Goal: Task Accomplishment & Management: Complete application form

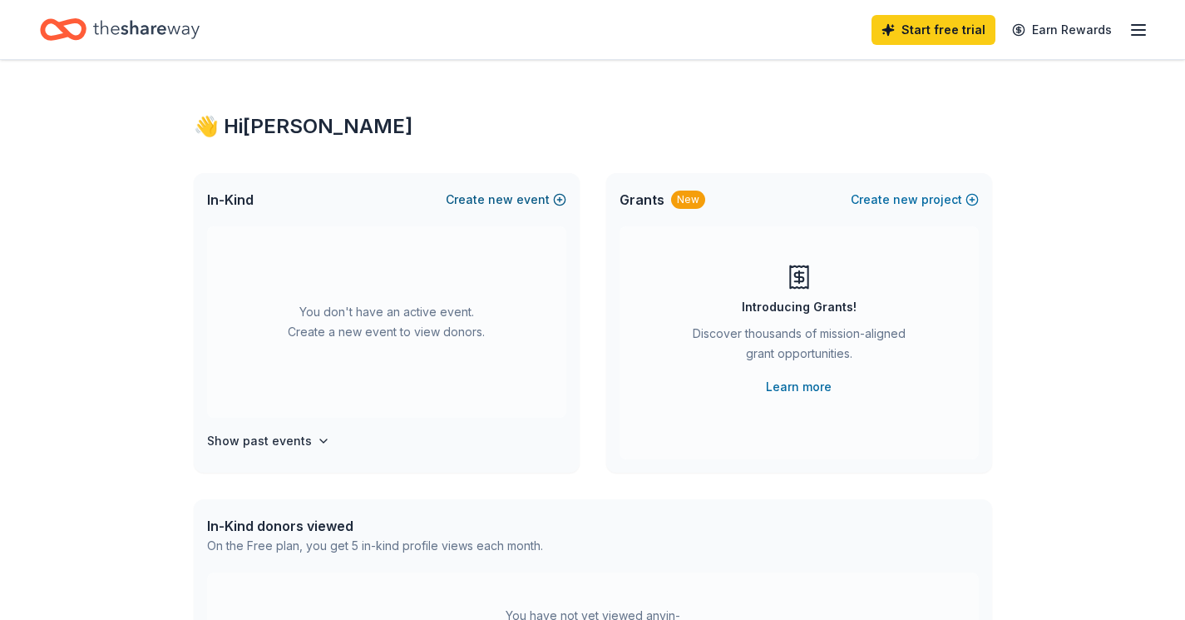
click at [500, 199] on span "new" at bounding box center [500, 200] width 25 height 20
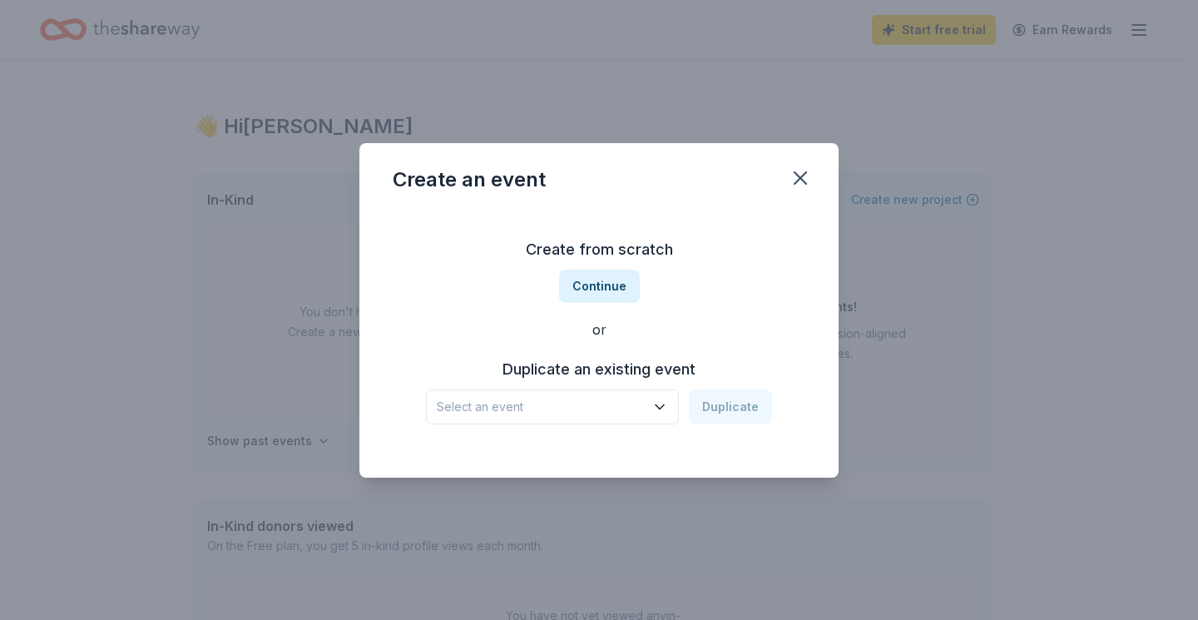
click at [665, 404] on icon "button" at bounding box center [659, 406] width 17 height 17
click at [516, 449] on div "Holiday Luncheon" at bounding box center [496, 452] width 106 height 20
click at [731, 403] on button "Duplicate" at bounding box center [730, 406] width 83 height 35
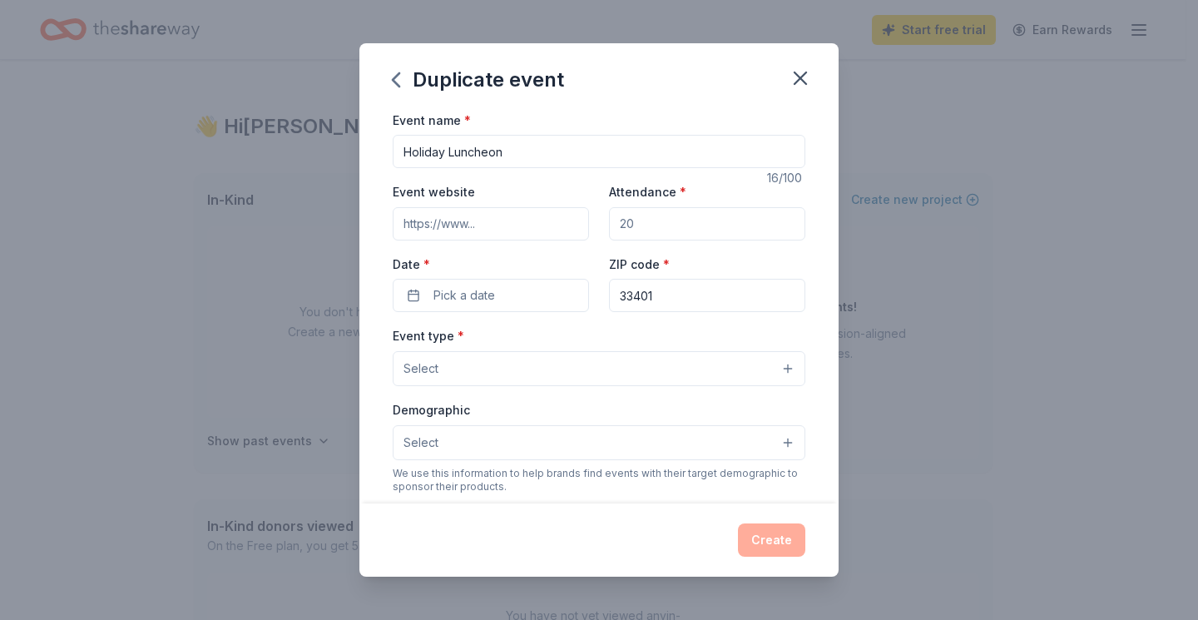
drag, startPoint x: 497, startPoint y: 218, endPoint x: 506, endPoint y: 220, distance: 9.3
click at [497, 218] on input "Event website" at bounding box center [491, 223] width 196 height 33
type input "[URL][DOMAIN_NAME]"
click at [663, 220] on input "Attendance *" at bounding box center [707, 223] width 196 height 33
drag, startPoint x: 639, startPoint y: 222, endPoint x: 576, endPoint y: 225, distance: 62.4
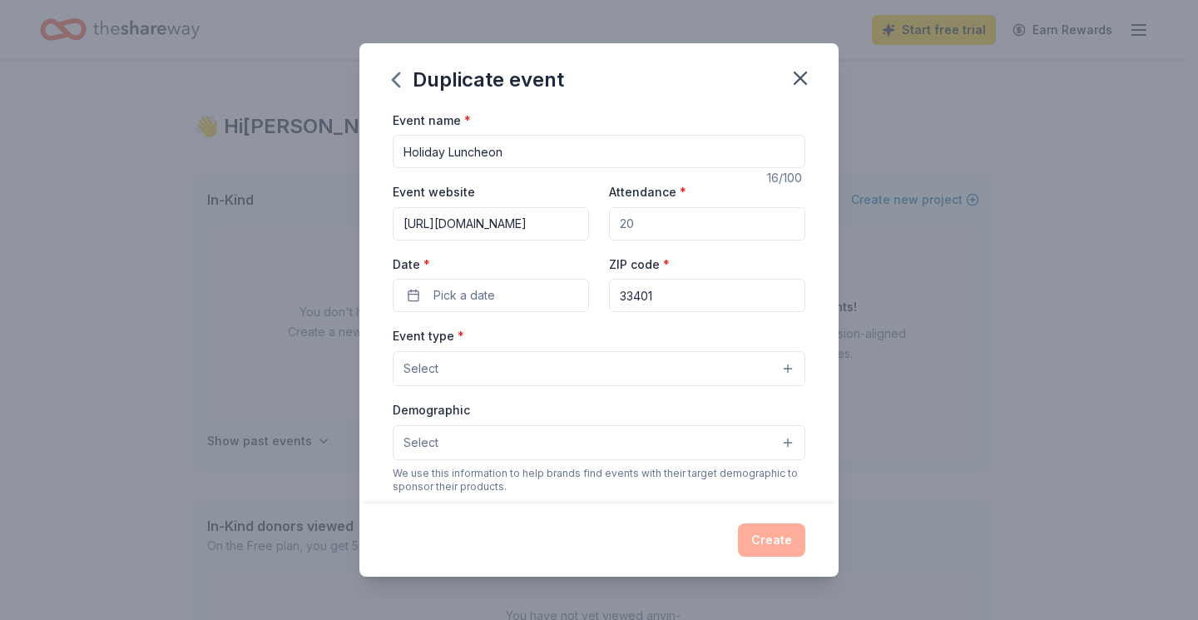
click at [576, 223] on div "Event website [URL][DOMAIN_NAME] Attendance * Date * Pick a date ZIP code * 334…" at bounding box center [599, 246] width 413 height 131
type input "150"
click at [531, 295] on button "Pick a date" at bounding box center [491, 295] width 196 height 33
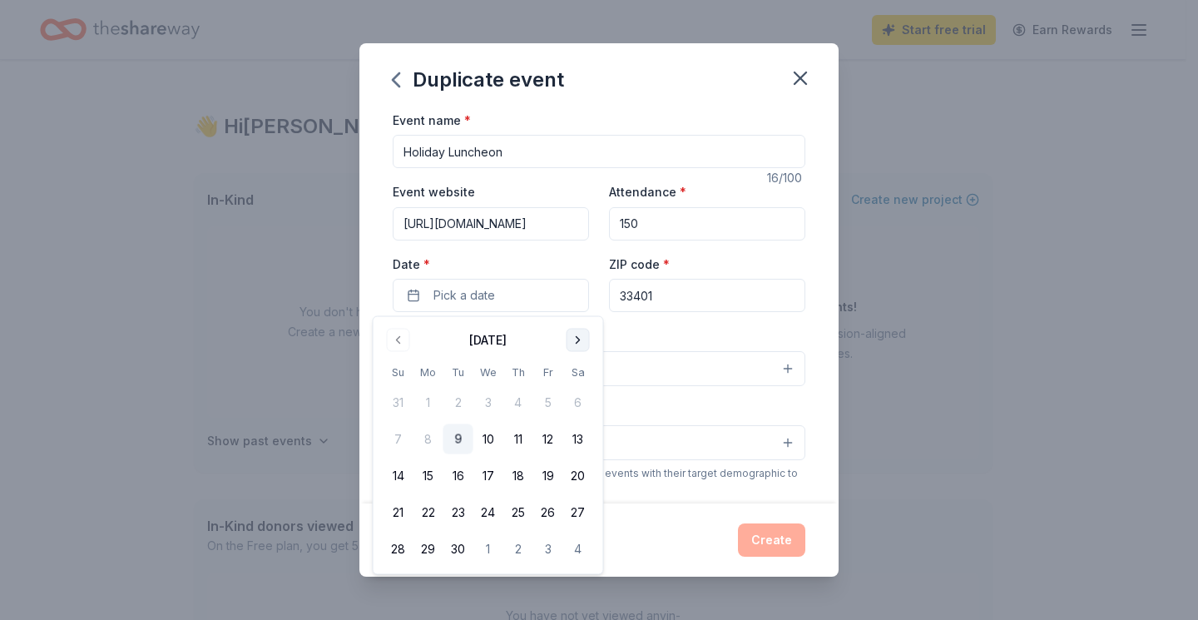
click at [574, 336] on button "Go to next month" at bounding box center [577, 340] width 23 height 23
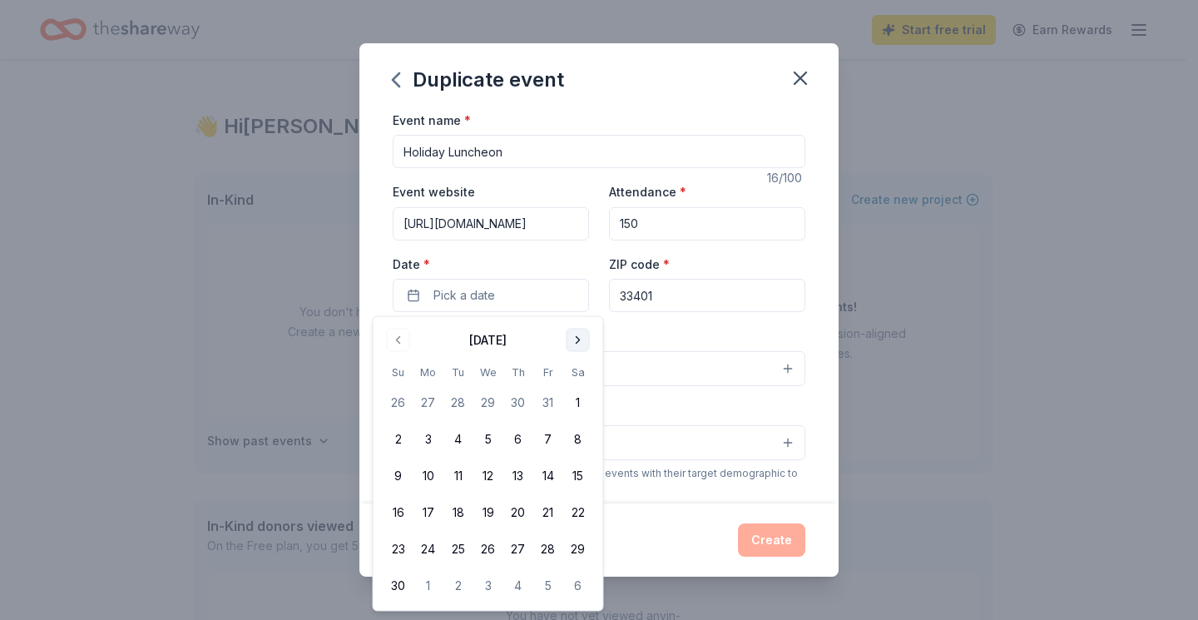
click at [574, 336] on button "Go to next month" at bounding box center [577, 340] width 23 height 23
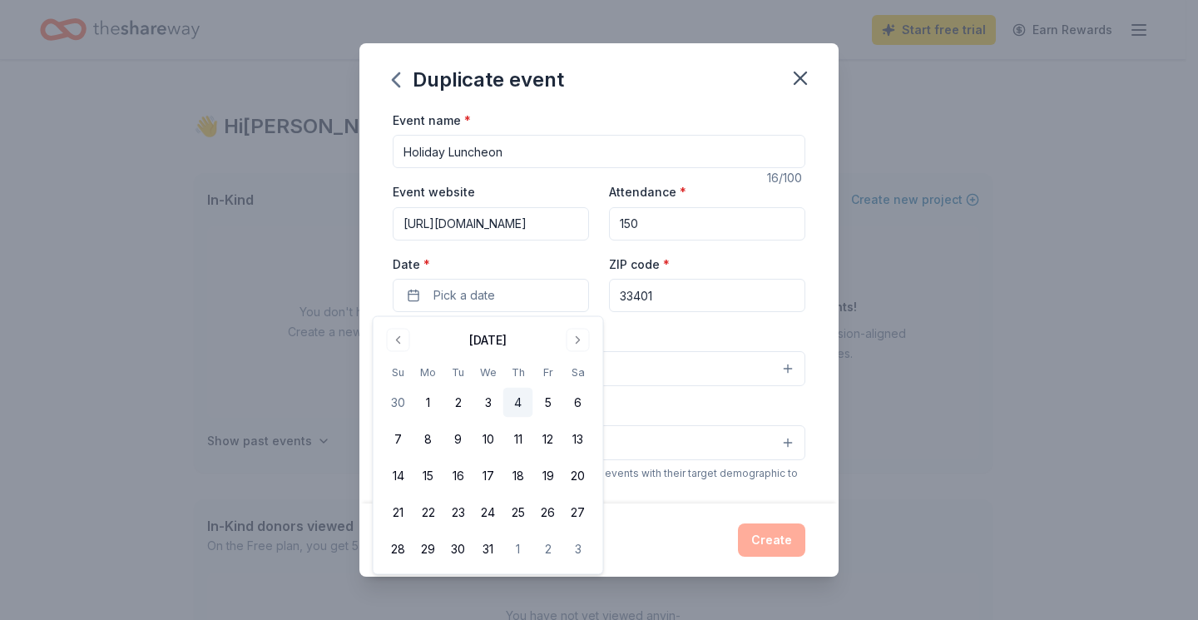
click at [516, 402] on button "4" at bounding box center [518, 403] width 30 height 30
click at [677, 293] on input "33401" at bounding box center [707, 295] width 196 height 33
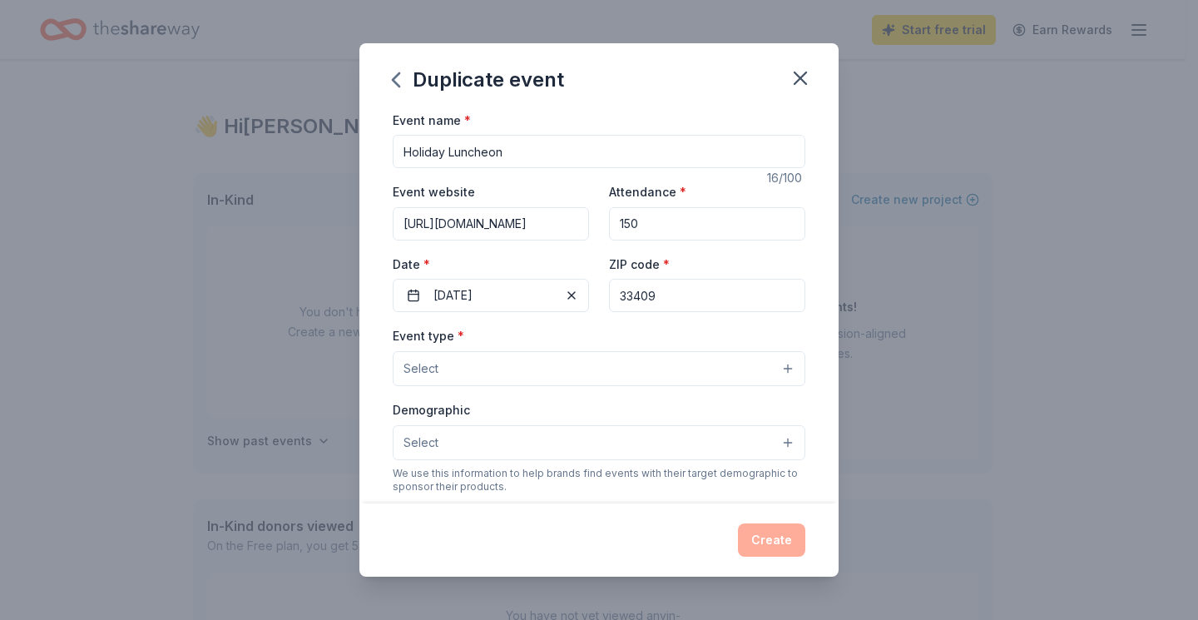
type input "33409"
drag, startPoint x: 982, startPoint y: 304, endPoint x: 972, endPoint y: 304, distance: 10.0
click at [981, 304] on div "Duplicate event Event name * Holiday Luncheon 16 /100 Event website [URL][DOMAI…" at bounding box center [599, 310] width 1198 height 620
click at [675, 363] on button "Select" at bounding box center [599, 368] width 413 height 35
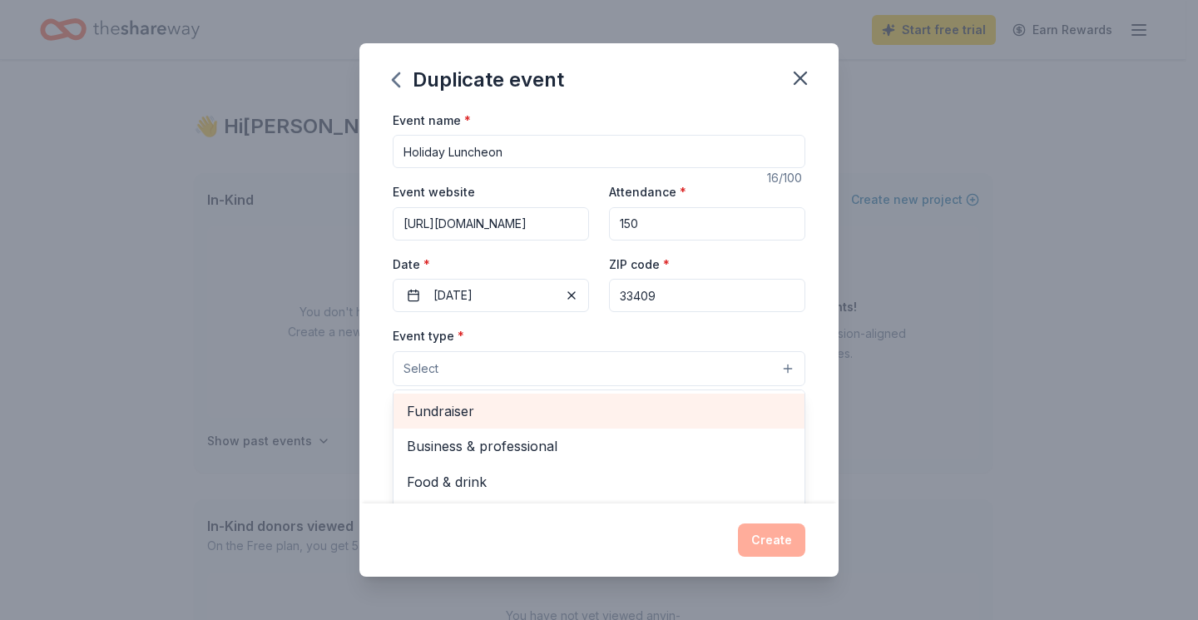
click at [465, 414] on span "Fundraiser" at bounding box center [599, 411] width 384 height 22
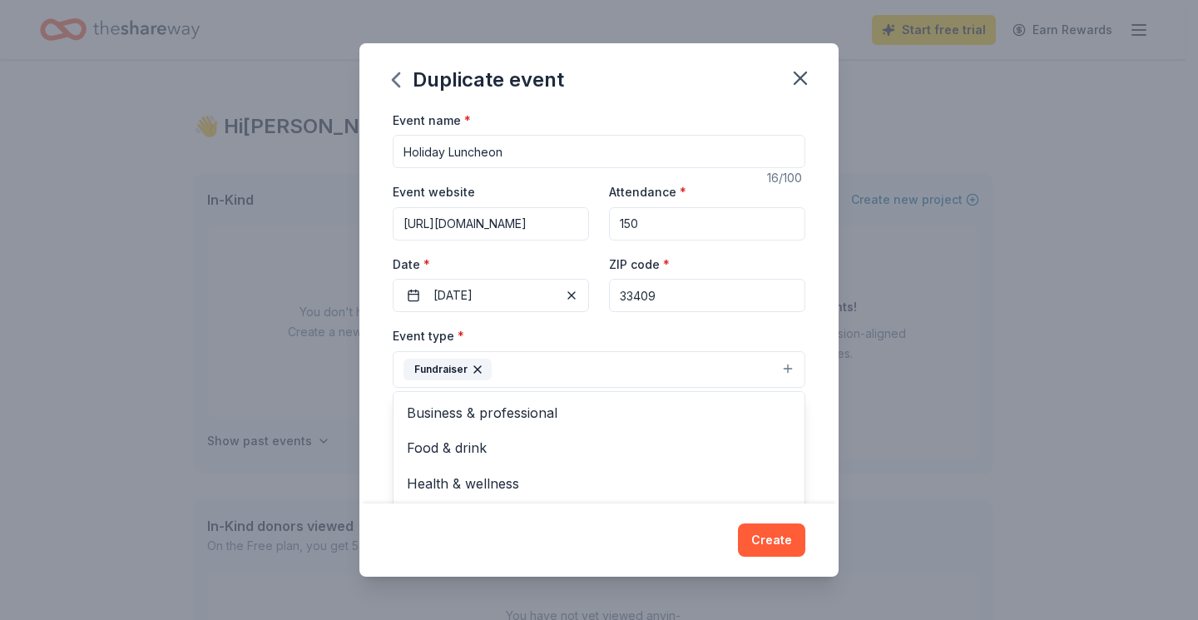
scroll to position [83, 0]
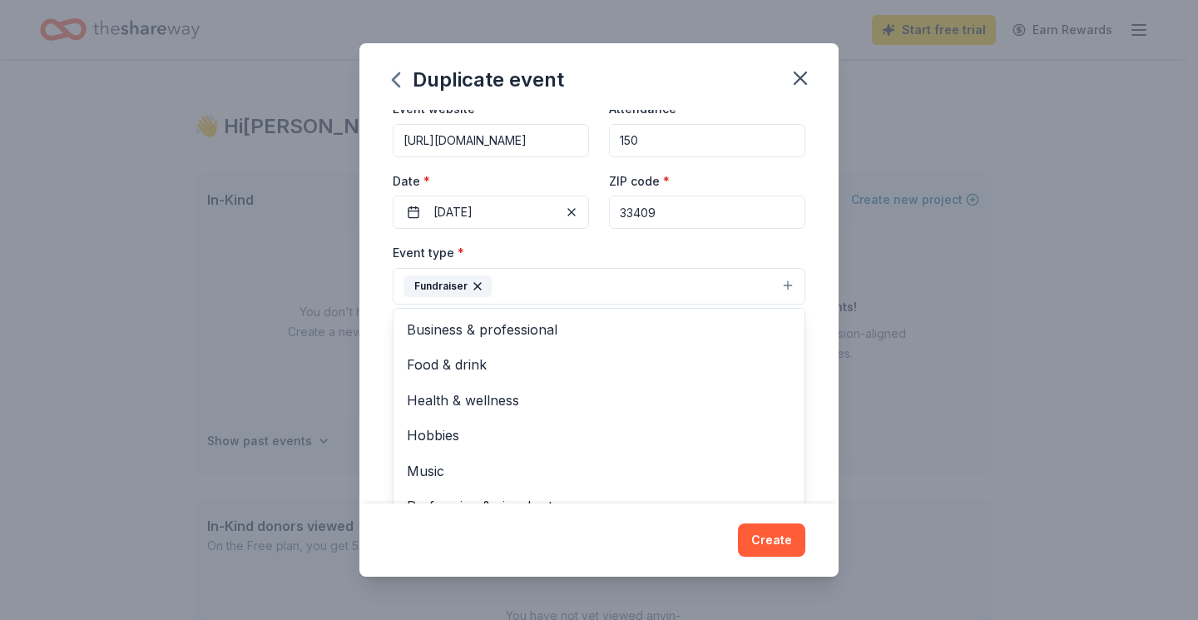
click at [927, 213] on div "Duplicate event Event name * Holiday Luncheon 16 /100 Event website [URL][DOMAI…" at bounding box center [599, 310] width 1198 height 620
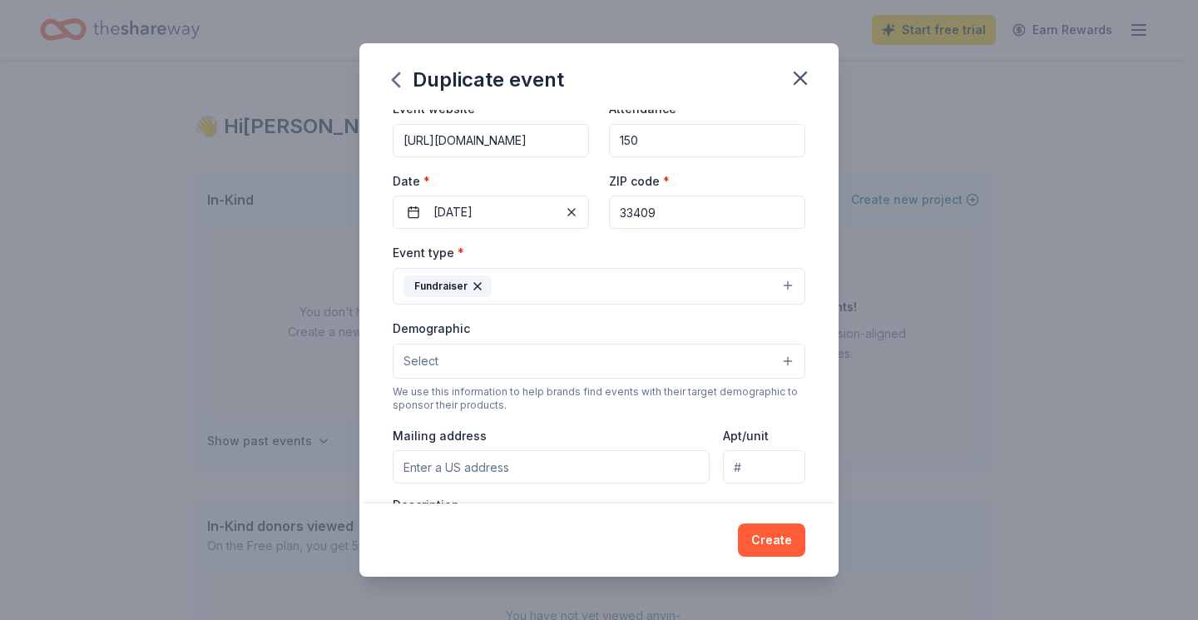
click at [557, 358] on button "Select" at bounding box center [599, 361] width 413 height 35
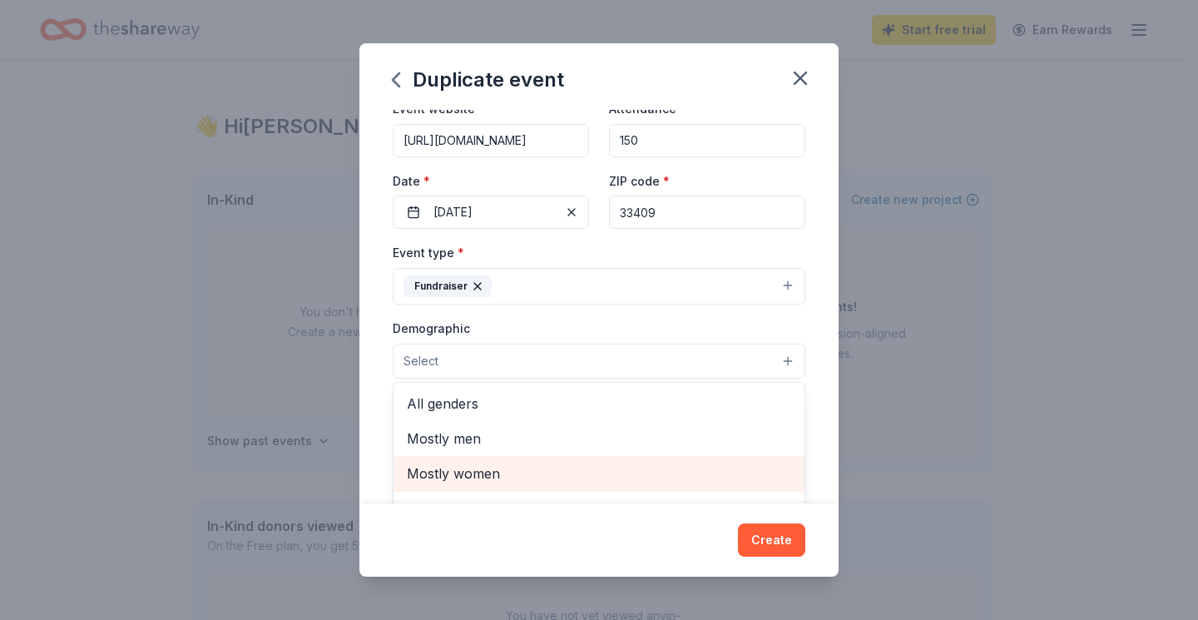
click at [483, 472] on span "Mostly women" at bounding box center [599, 473] width 384 height 22
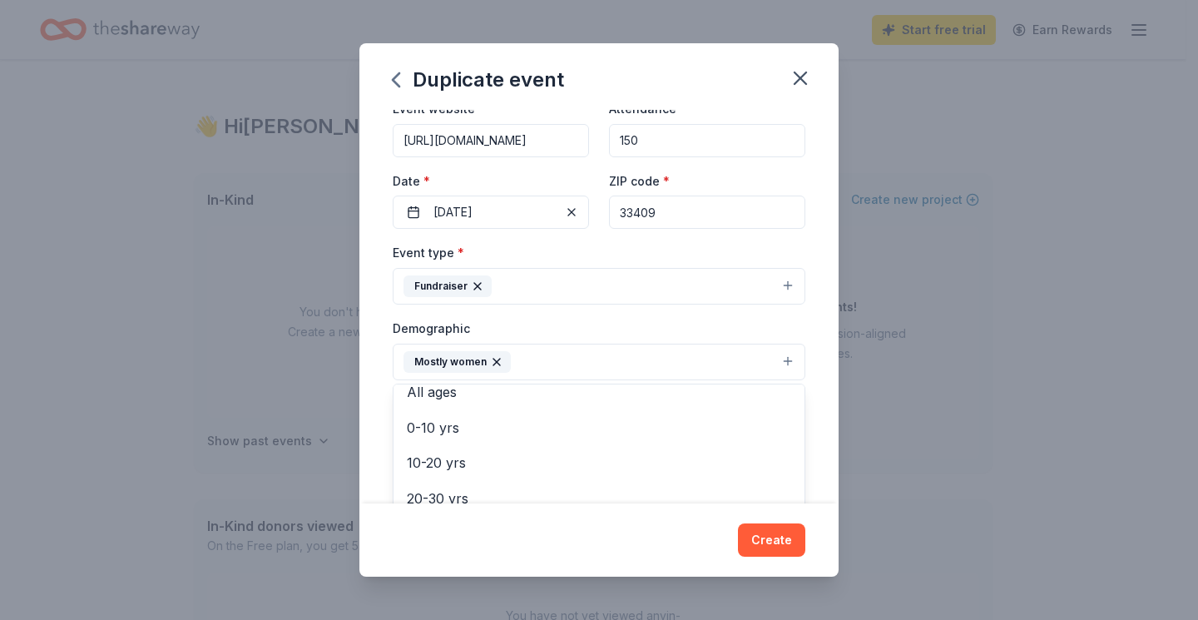
click at [905, 265] on div "Duplicate event Event name * Holiday Luncheon 16 /100 Event website [URL][DOMAI…" at bounding box center [599, 310] width 1198 height 620
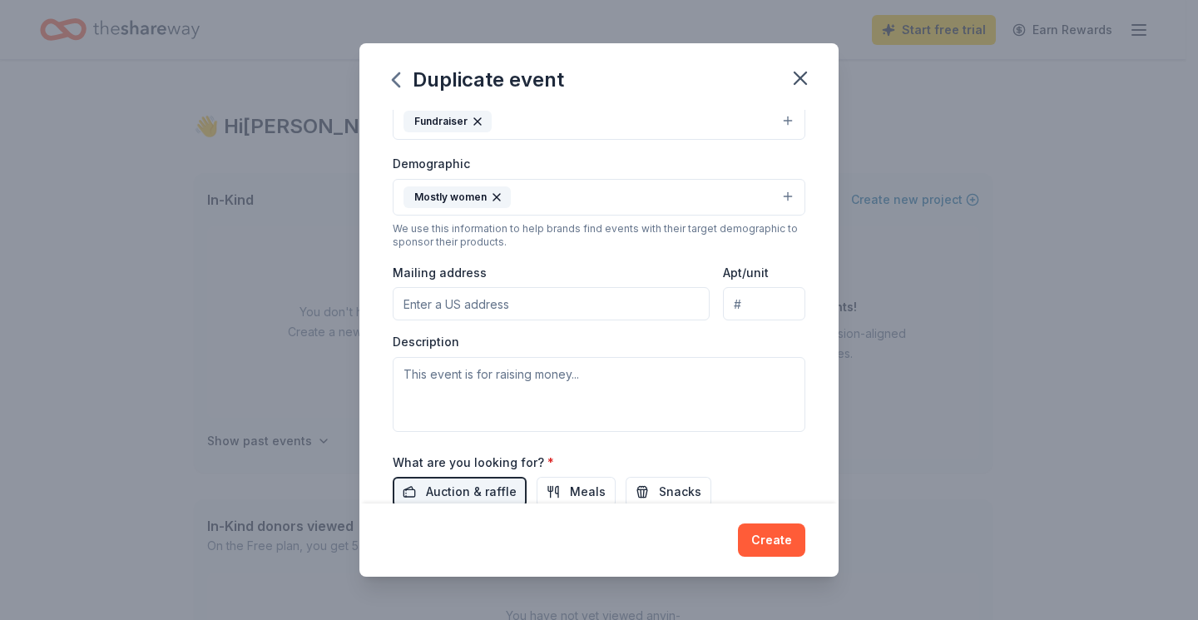
scroll to position [250, 0]
click at [773, 194] on button "Mostly women" at bounding box center [599, 195] width 413 height 37
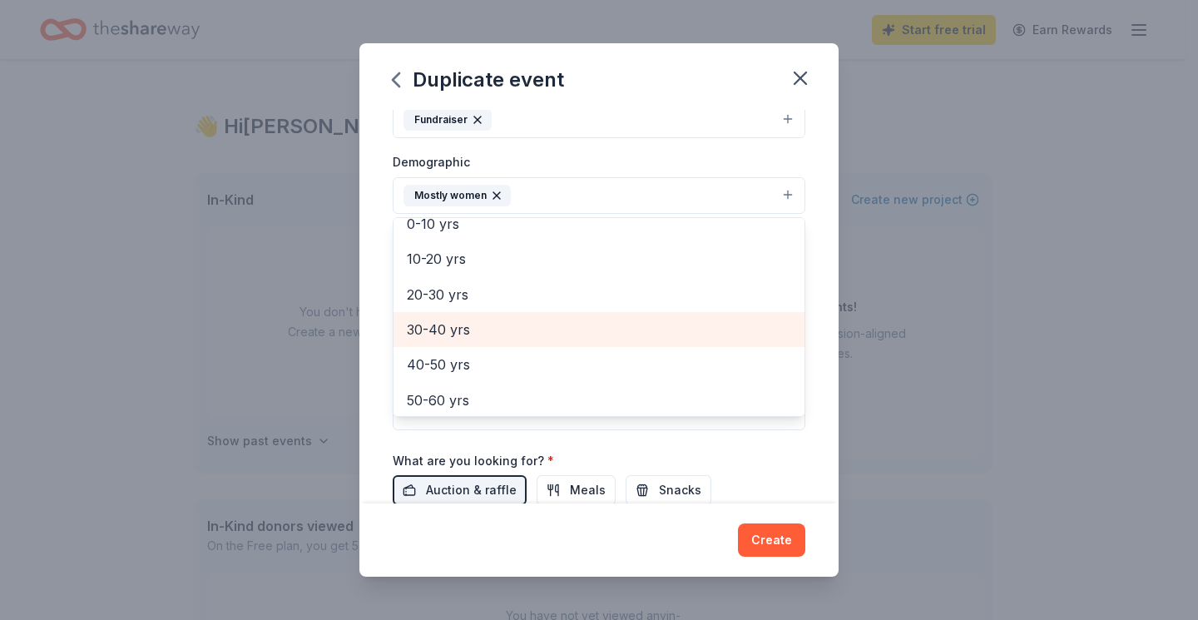
scroll to position [166, 0]
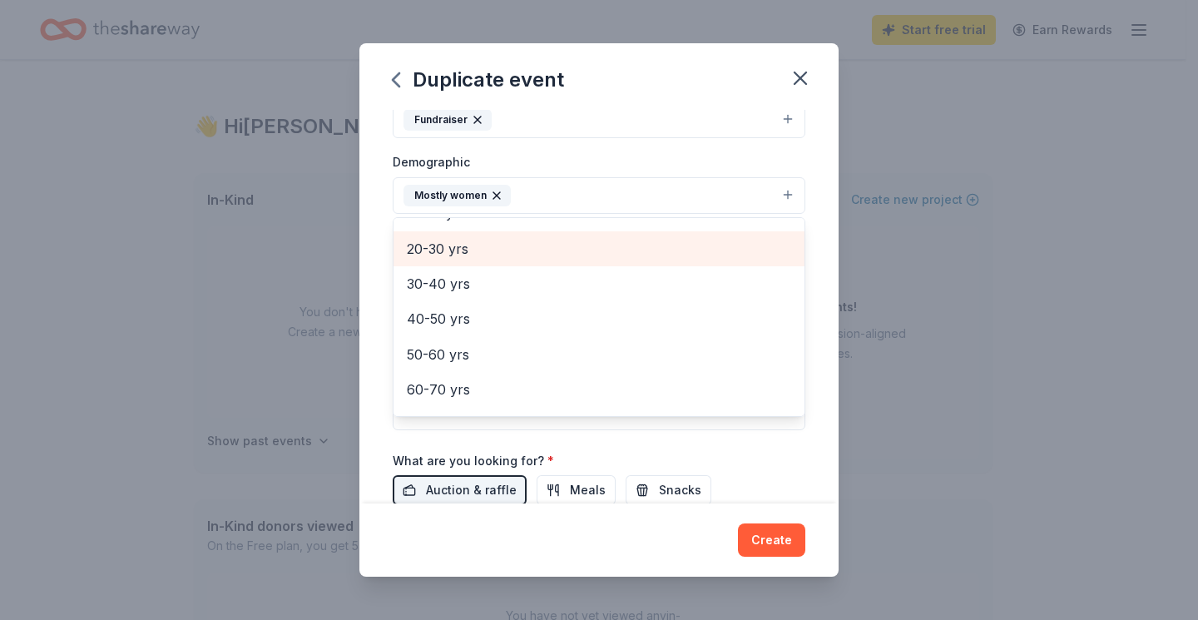
click at [507, 251] on span "20-30 yrs" at bounding box center [599, 249] width 384 height 22
click at [457, 250] on span "30-40 yrs" at bounding box center [599, 249] width 384 height 22
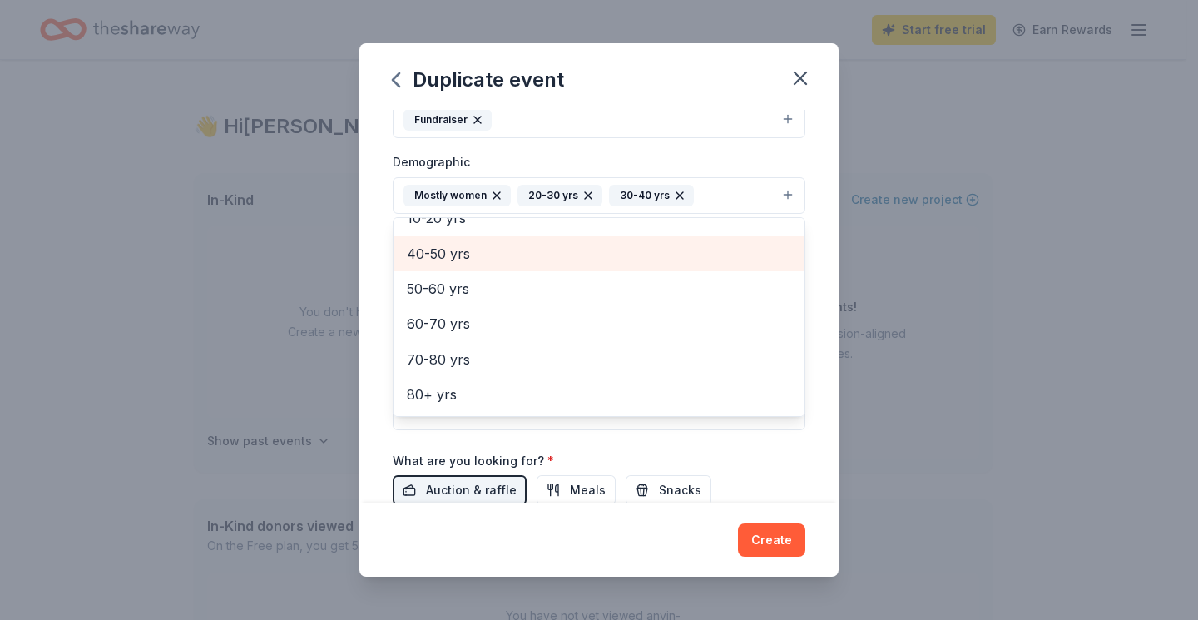
scroll to position [161, 0]
click at [457, 255] on span "40-50 yrs" at bounding box center [599, 254] width 384 height 22
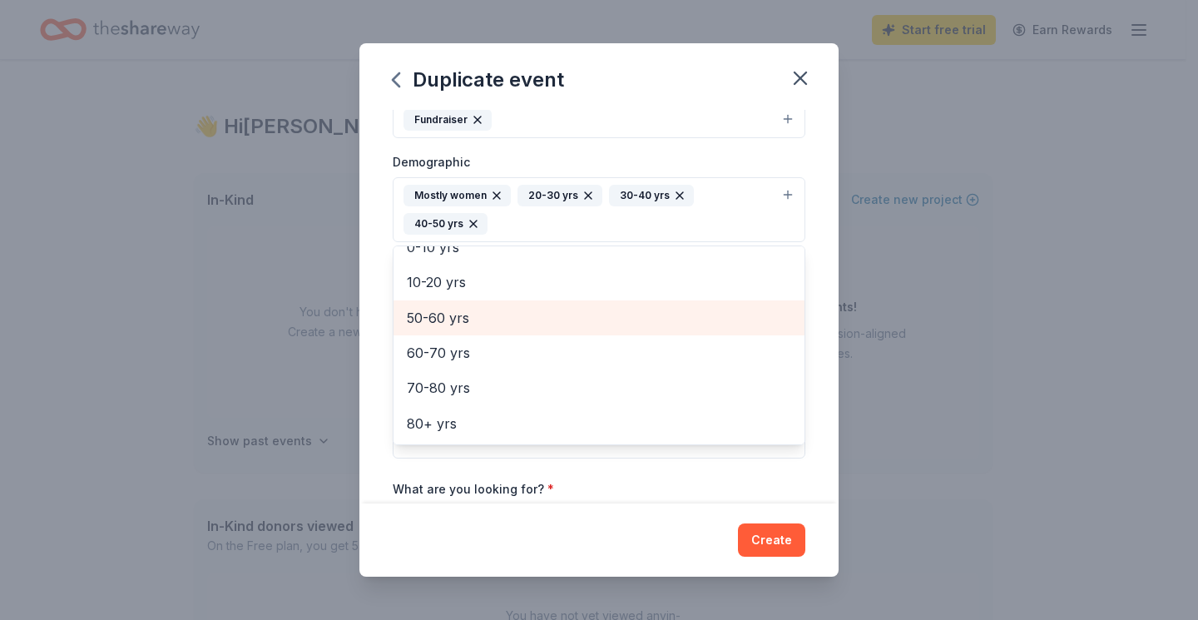
click at [446, 312] on span "50-60 yrs" at bounding box center [599, 318] width 384 height 22
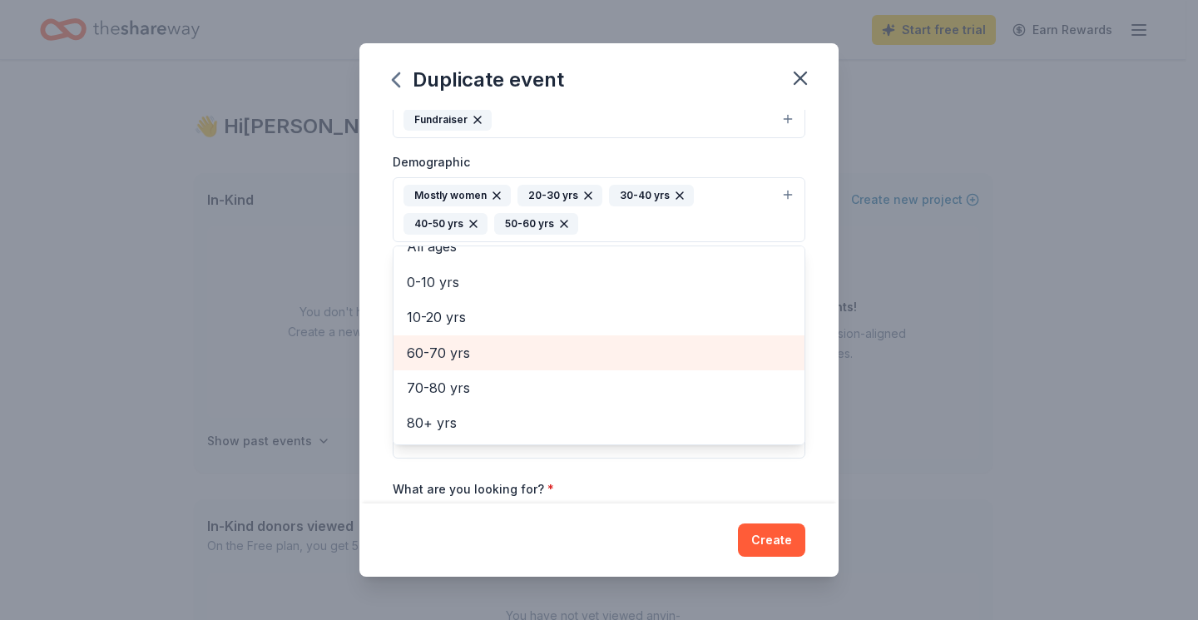
click at [443, 351] on span "60-70 yrs" at bounding box center [599, 353] width 384 height 22
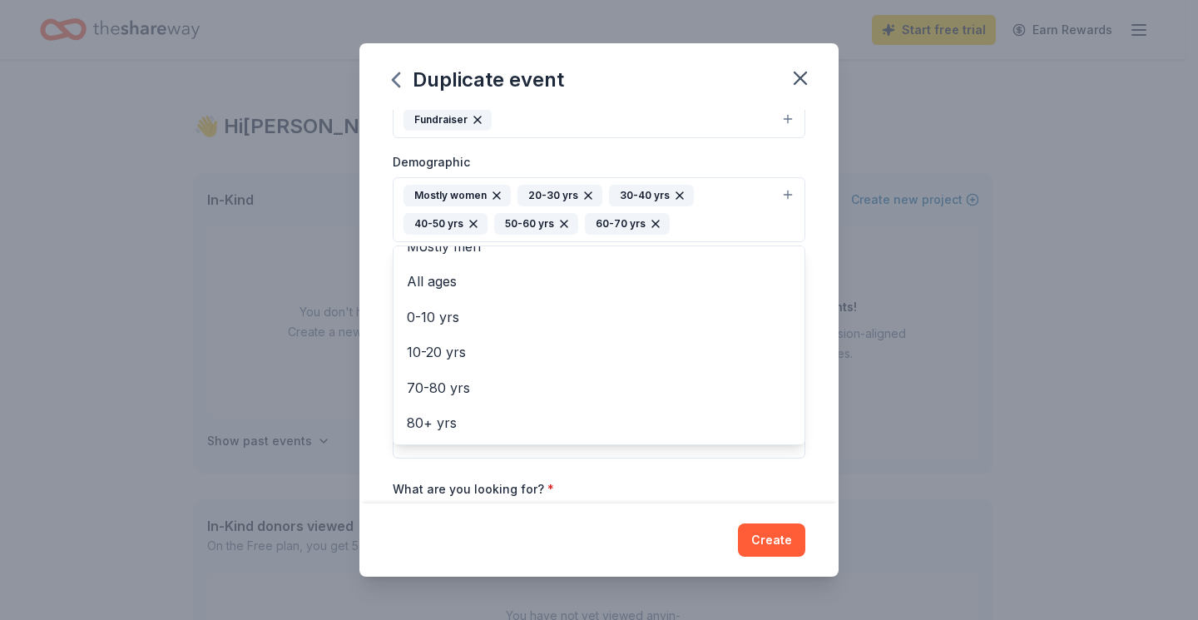
click at [808, 192] on div "Event name * Holiday Luncheon 16 /100 Event website [URL][DOMAIN_NAME] Attendan…" at bounding box center [598, 307] width 479 height 394
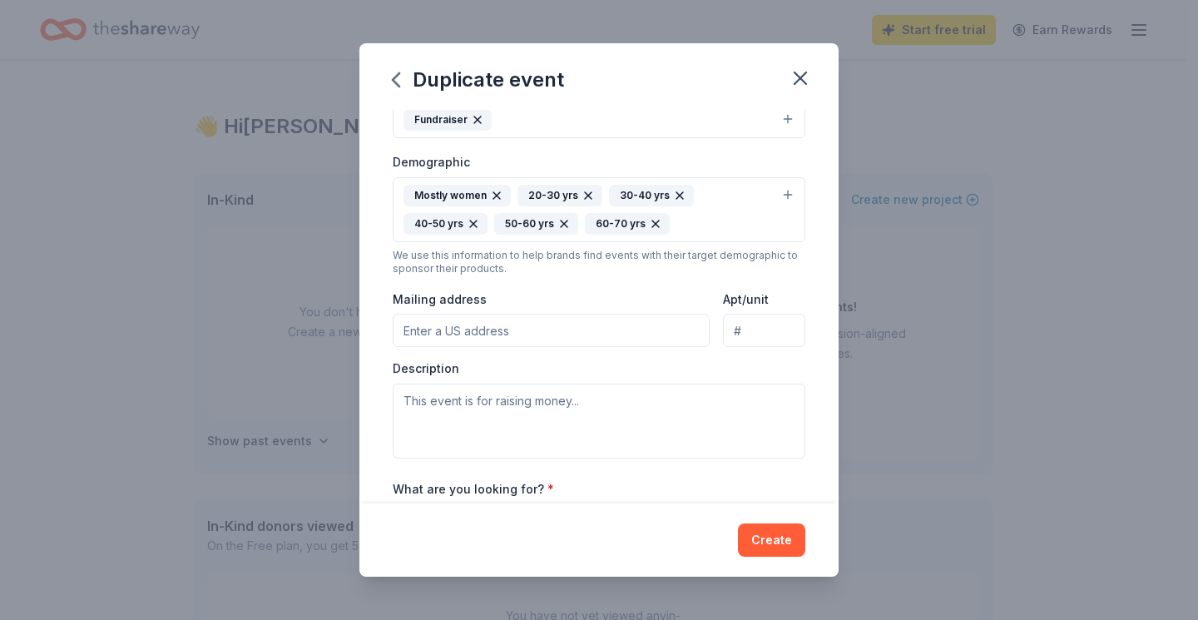
click at [539, 330] on input "Mailing address" at bounding box center [551, 330] width 317 height 33
type input "[STREET_ADDRESS]"
type input "[GEOGRAPHIC_DATA]"
drag, startPoint x: 722, startPoint y: 326, endPoint x: 795, endPoint y: 337, distance: 74.0
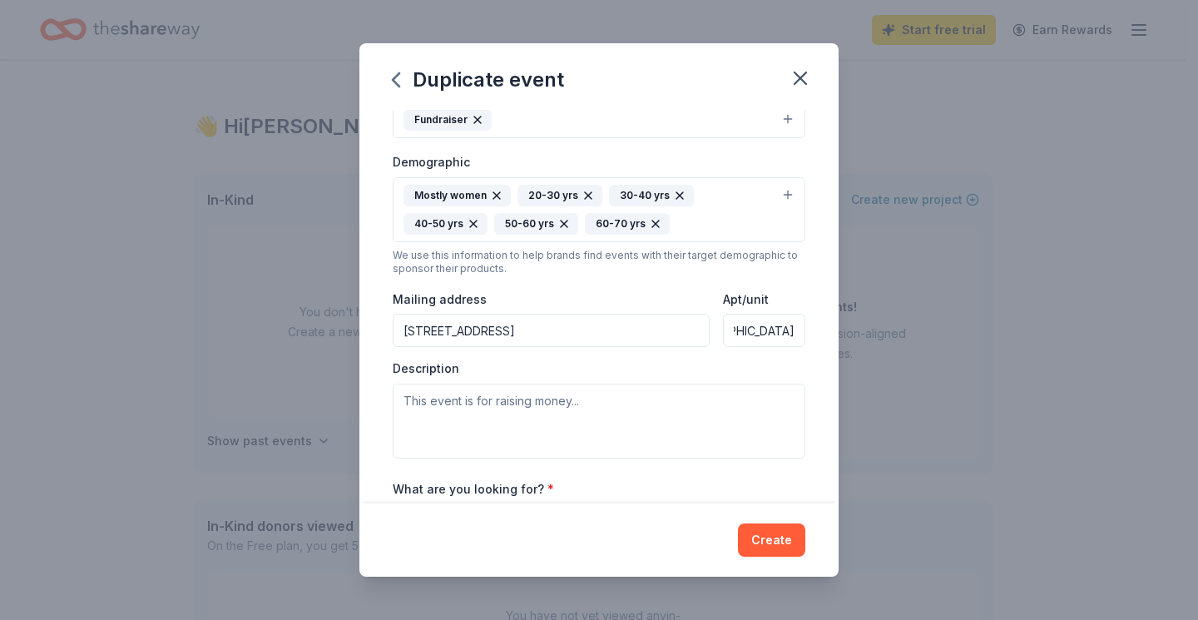
click at [795, 337] on div "Event name * Holiday Luncheon 16 /100 Event website [URL][DOMAIN_NAME] Attendan…" at bounding box center [598, 307] width 479 height 394
click at [592, 324] on input "[STREET_ADDRESS]" at bounding box center [551, 330] width 317 height 33
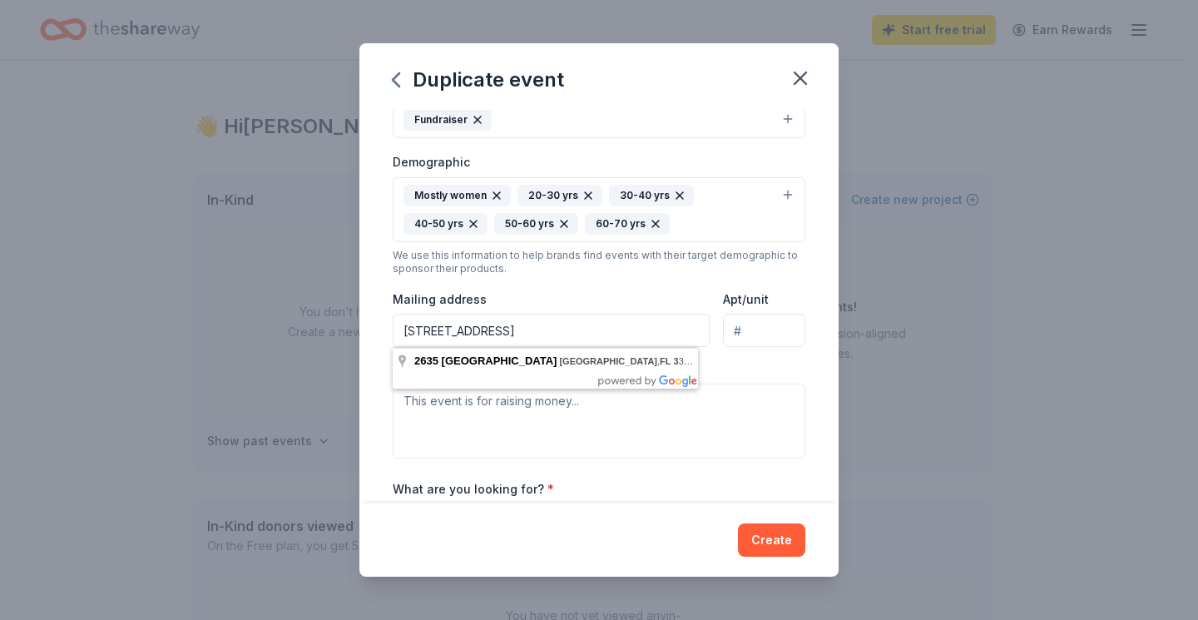
scroll to position [0, 35]
type input "[STREET_ADDRESS]"
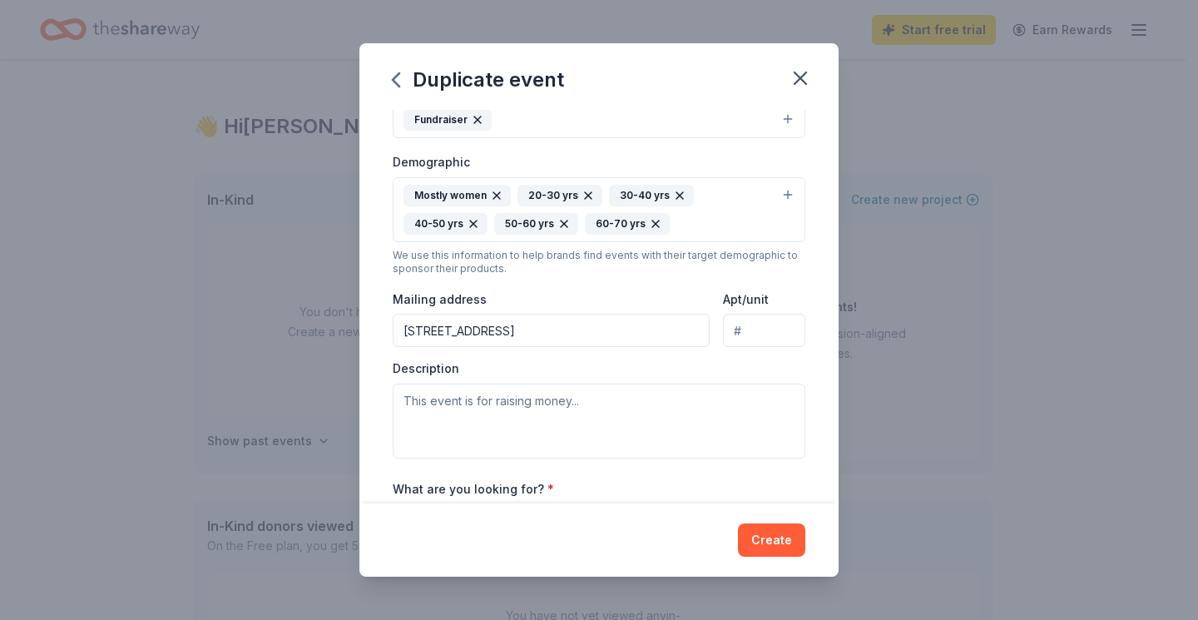
scroll to position [0, 0]
click at [630, 324] on input "[STREET_ADDRESS]" at bounding box center [551, 330] width 317 height 33
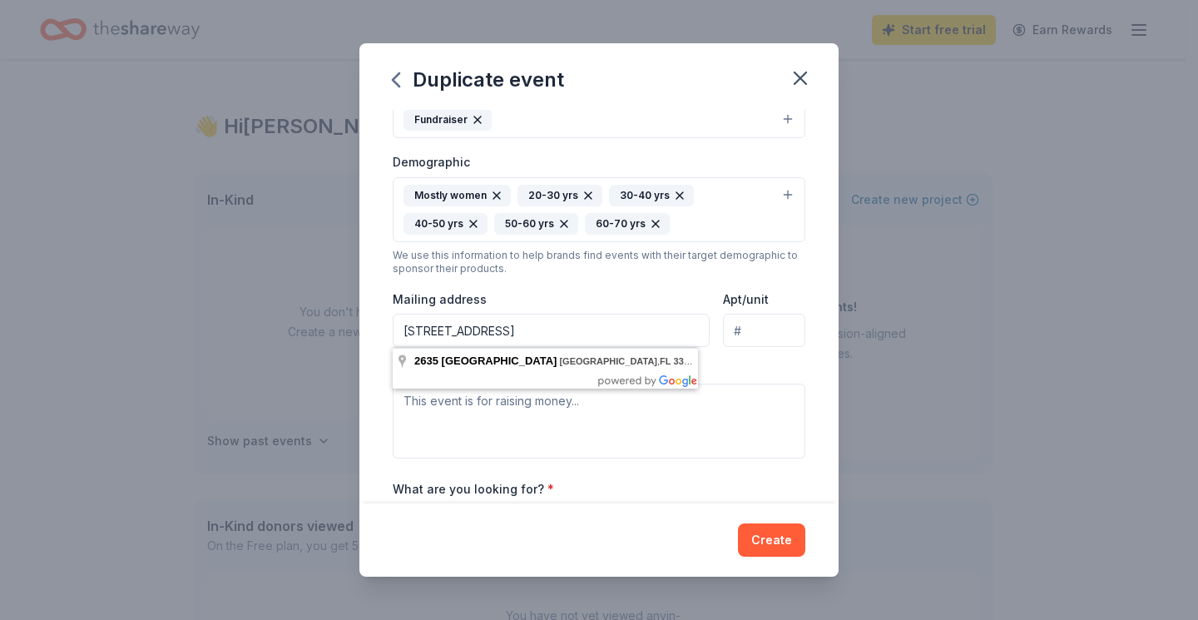
click at [876, 329] on div "Duplicate event Event name * Holiday Luncheon 16 /100 Event website [URL][DOMAI…" at bounding box center [599, 310] width 1198 height 620
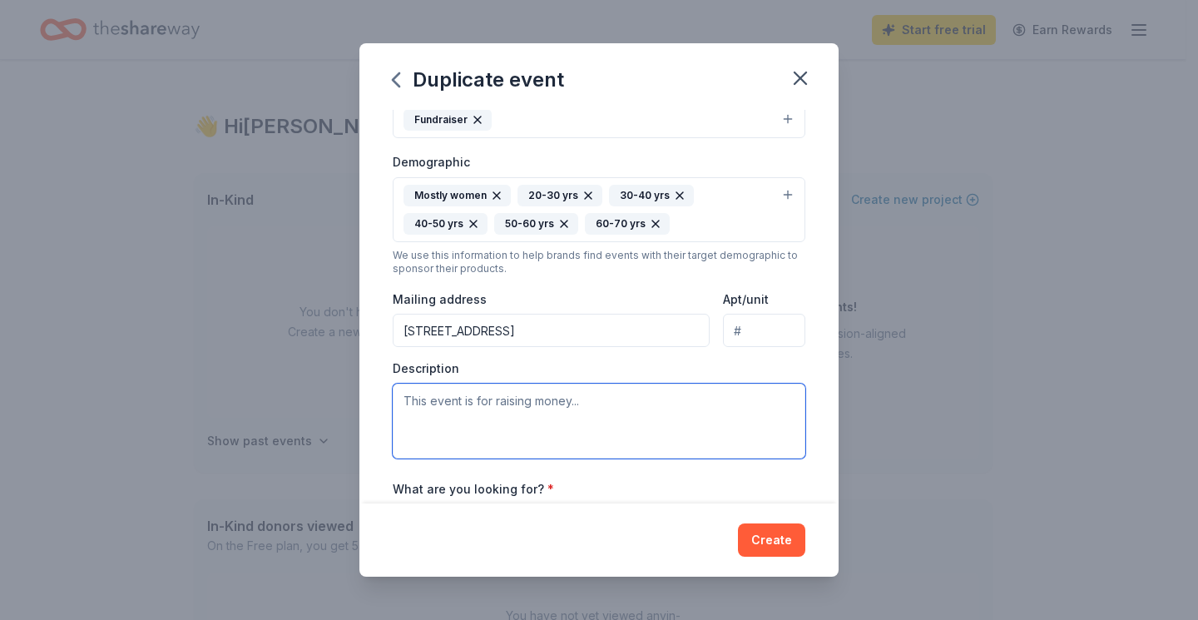
drag, startPoint x: 497, startPoint y: 402, endPoint x: 622, endPoint y: 381, distance: 126.5
click at [498, 402] on textarea at bounding box center [599, 420] width 413 height 75
click at [424, 403] on textarea "The Auction at this Event" at bounding box center [599, 420] width 413 height 75
click at [684, 400] on textarea "The funds raised in the Auction at this Event" at bounding box center [599, 420] width 413 height 75
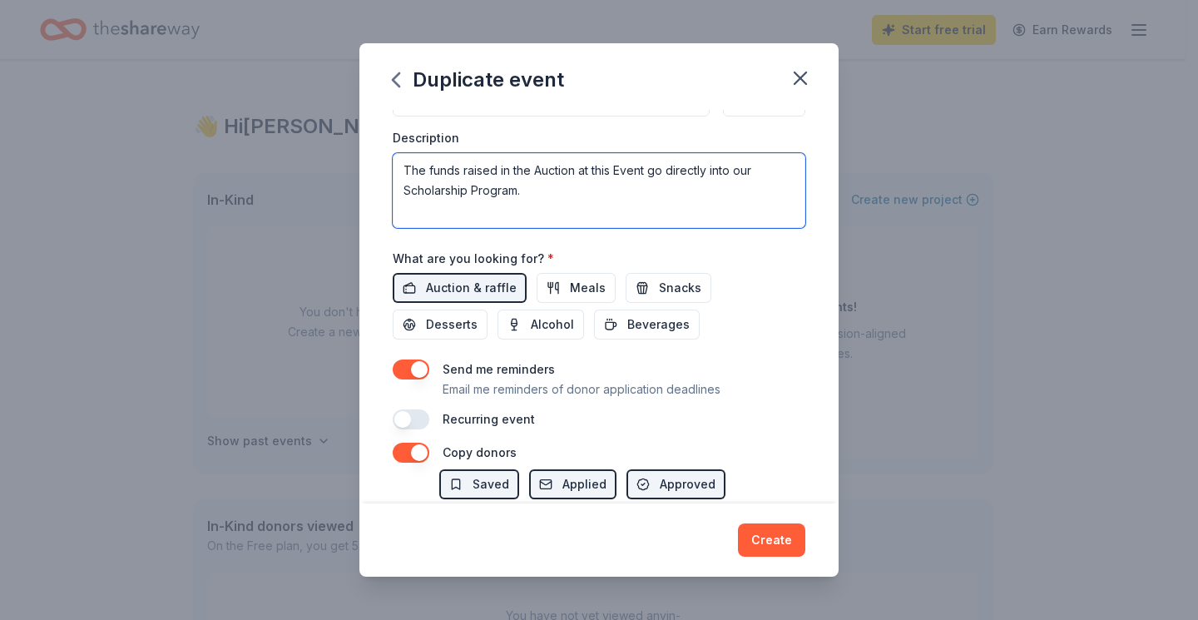
scroll to position [499, 0]
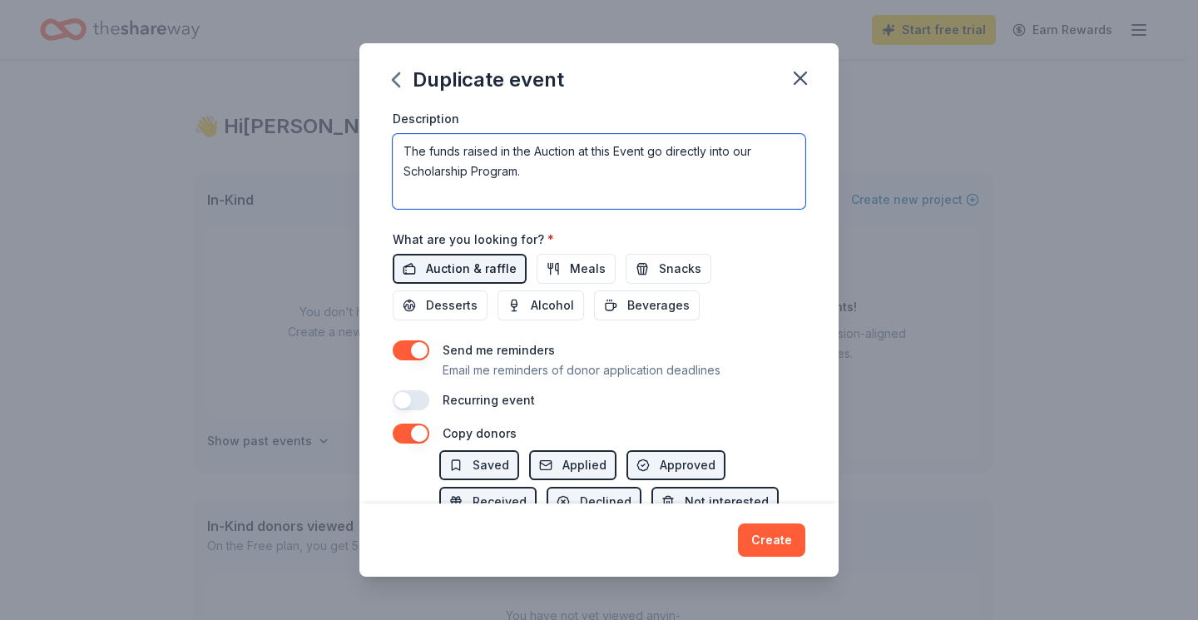
type textarea "The funds raised in the Auction at this Event go directly into our Scholarship …"
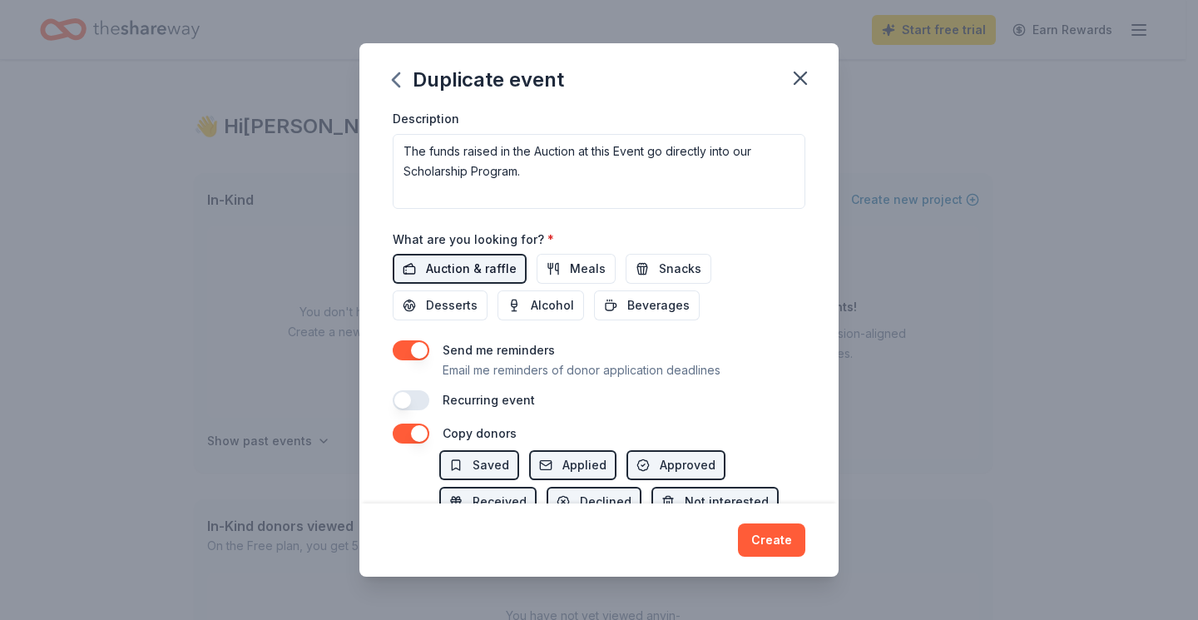
click at [454, 272] on span "Auction & raffle" at bounding box center [471, 269] width 91 height 20
click at [475, 270] on span "Auction & raffle" at bounding box center [471, 269] width 91 height 20
click at [583, 272] on span "Meals" at bounding box center [588, 269] width 36 height 20
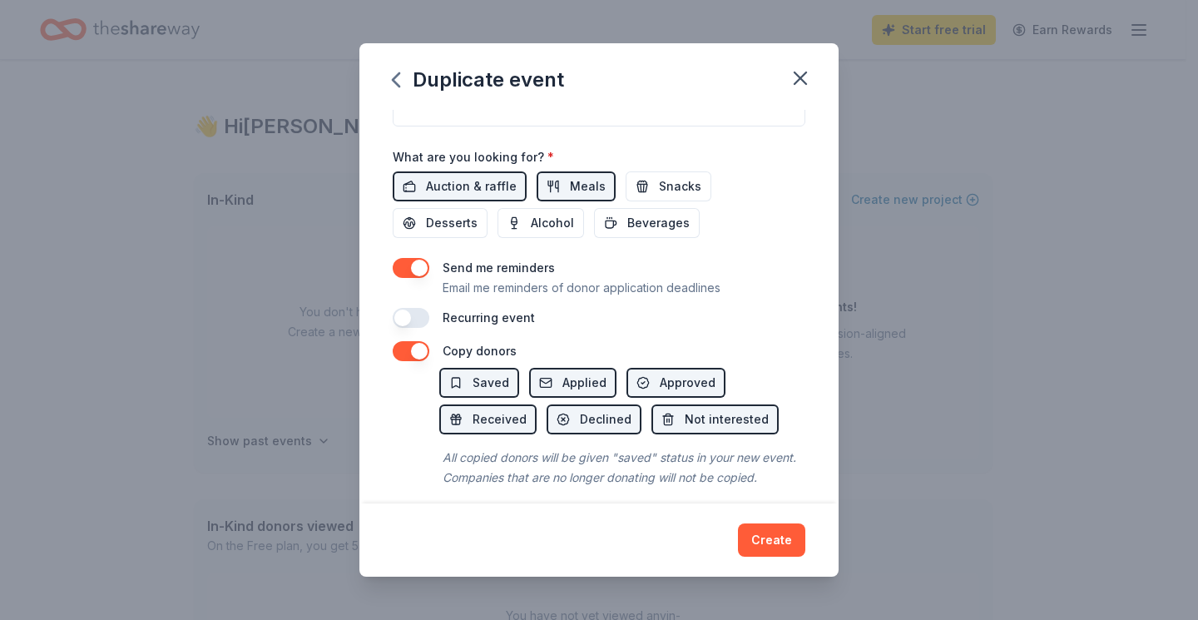
scroll to position [582, 0]
drag, startPoint x: 586, startPoint y: 184, endPoint x: 636, endPoint y: 206, distance: 54.7
click at [586, 184] on span "Meals" at bounding box center [588, 186] width 36 height 20
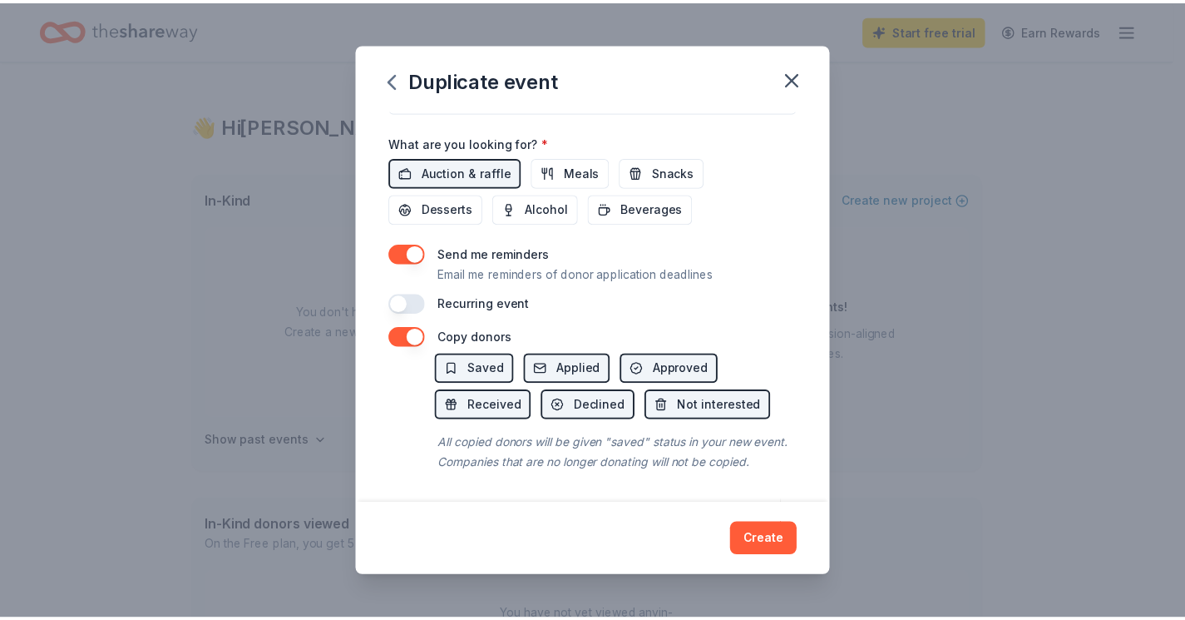
scroll to position [616, 0]
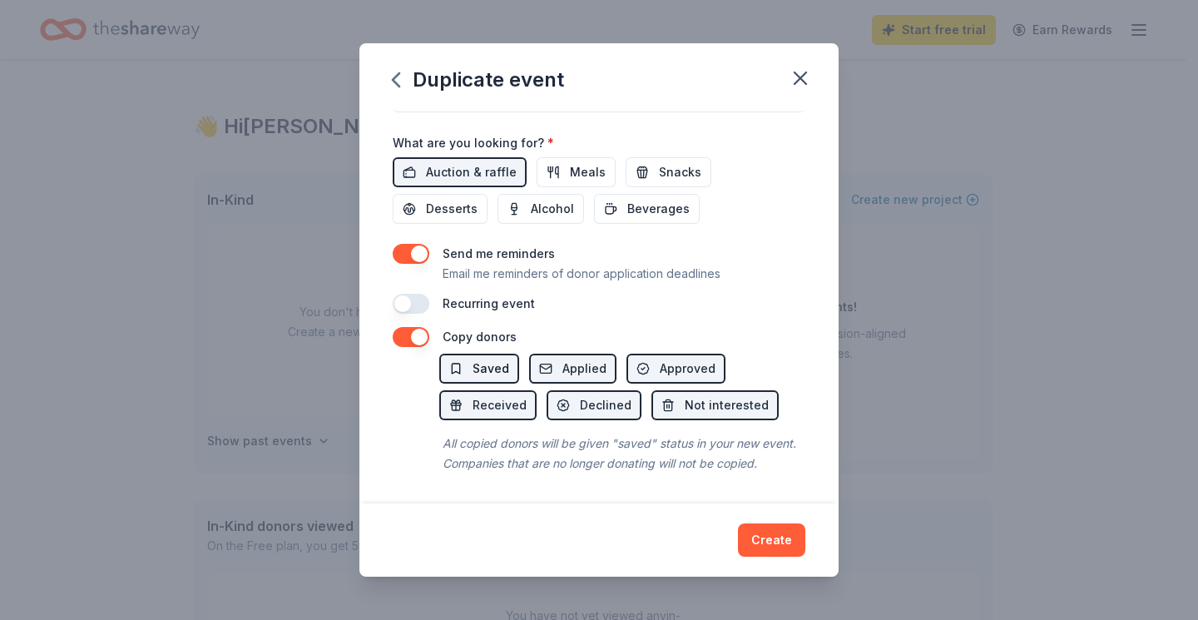
click at [493, 359] on span "Saved" at bounding box center [490, 369] width 37 height 20
drag, startPoint x: 476, startPoint y: 349, endPoint x: 556, endPoint y: 320, distance: 85.8
click at [476, 359] on span "Saved" at bounding box center [490, 369] width 37 height 20
drag, startPoint x: 777, startPoint y: 543, endPoint x: 740, endPoint y: 439, distance: 110.2
click at [777, 543] on button "Create" at bounding box center [771, 539] width 67 height 33
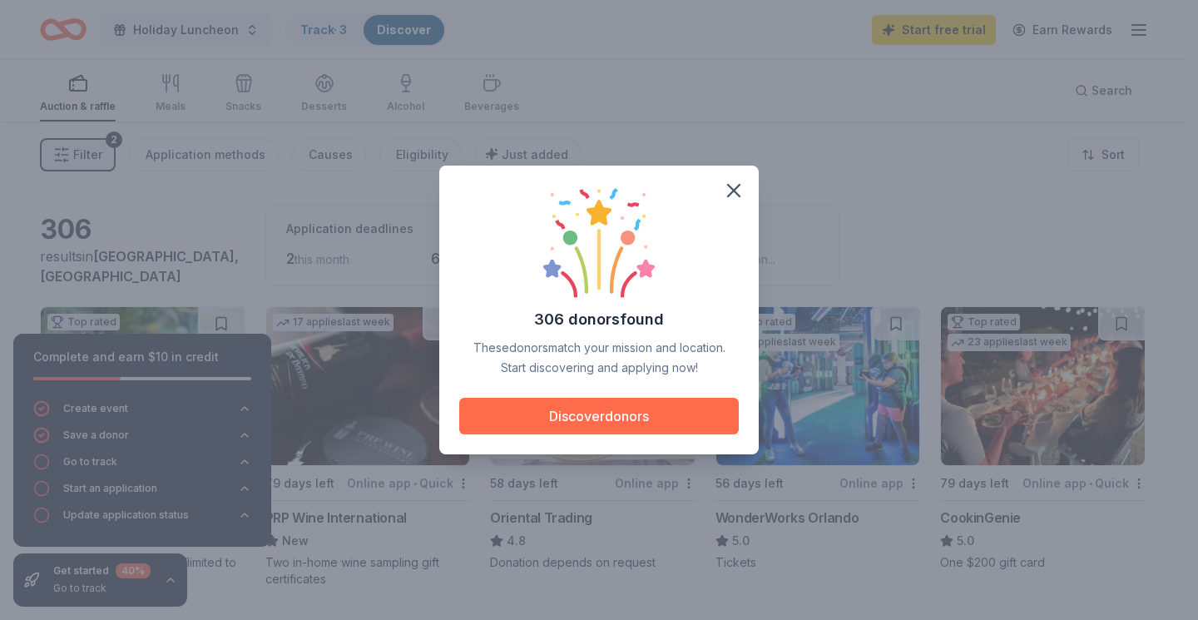
click at [599, 417] on button "Discover donors" at bounding box center [598, 416] width 279 height 37
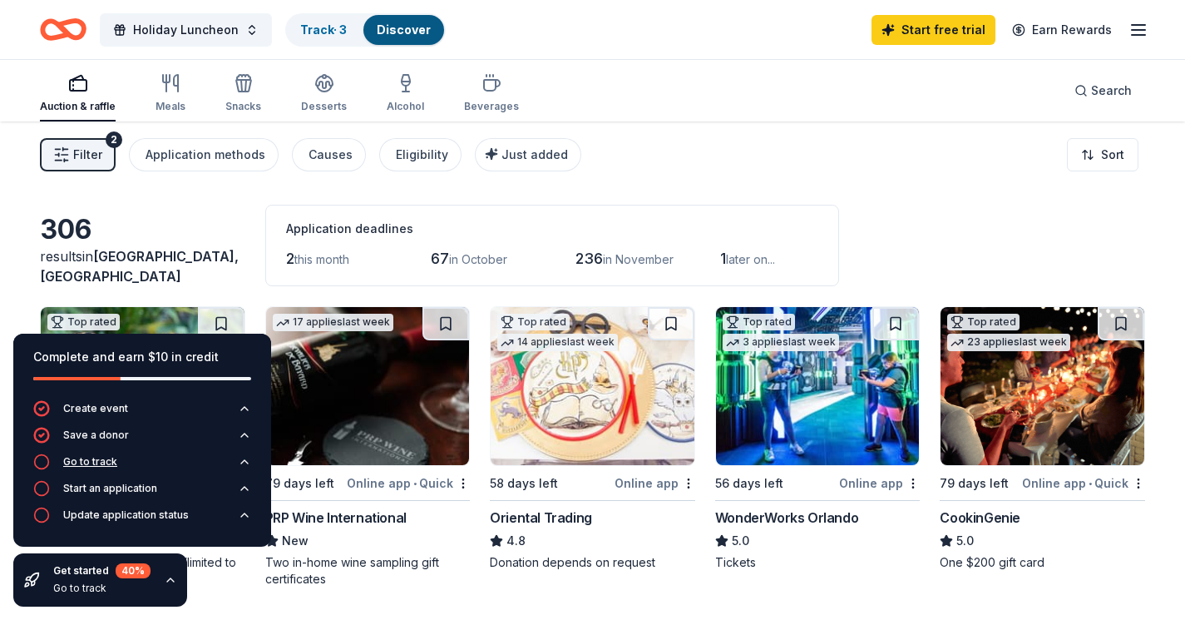
click at [246, 462] on icon "button" at bounding box center [244, 461] width 7 height 3
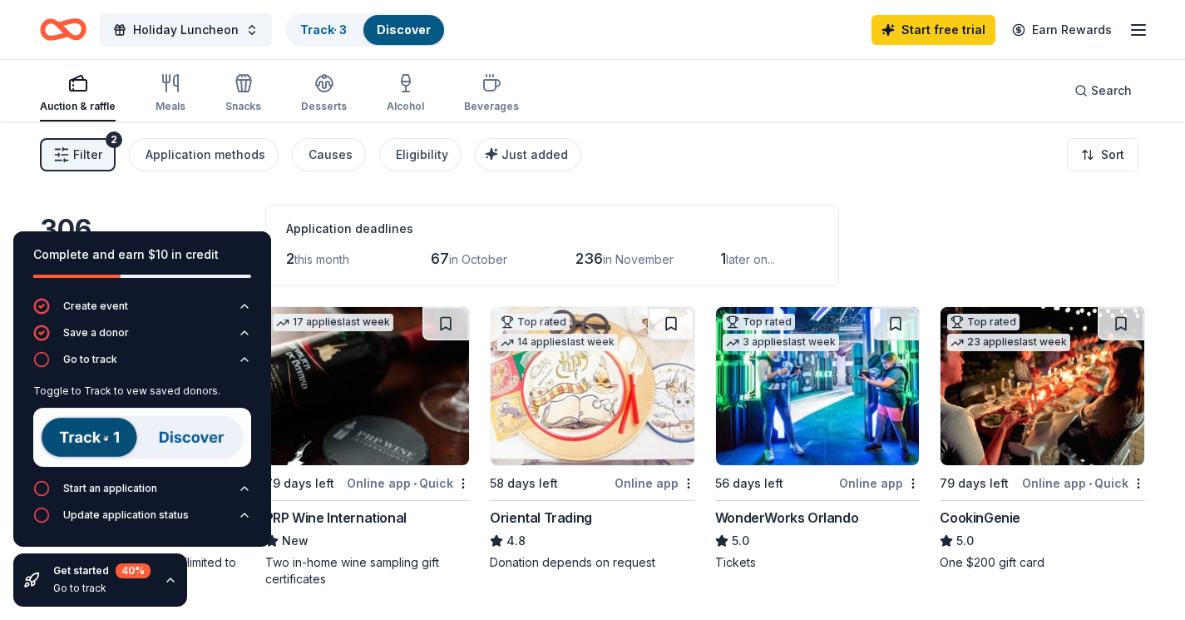
click at [81, 446] on img at bounding box center [142, 437] width 218 height 59
click at [102, 439] on img at bounding box center [142, 437] width 218 height 59
click at [194, 438] on img at bounding box center [142, 437] width 218 height 59
click at [337, 32] on link "Track · 3" at bounding box center [323, 29] width 47 height 14
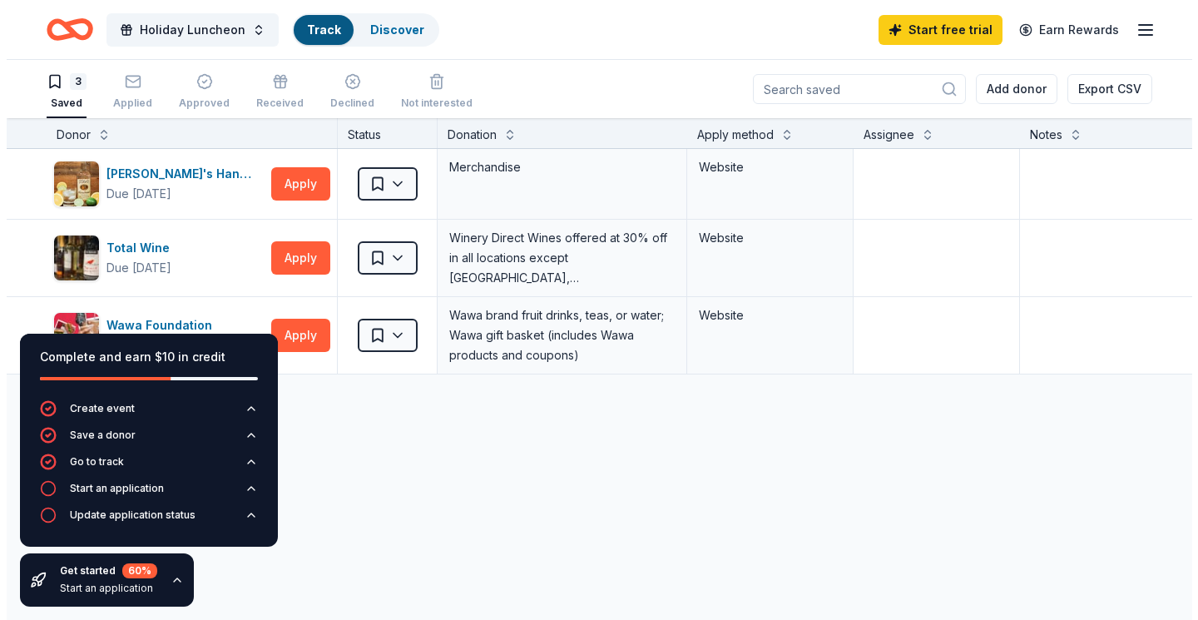
scroll to position [1, 0]
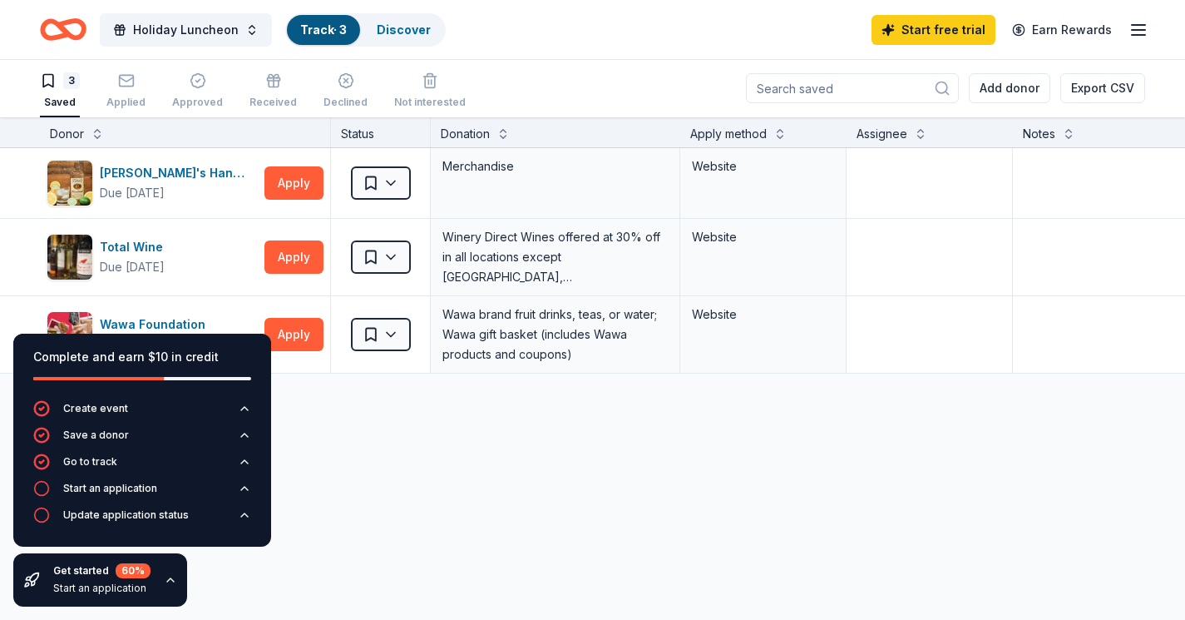
click at [367, 482] on div "[PERSON_NAME]'s Handmade Vodka Due [DATE] Apply Saved Merchandise Website Total…" at bounding box center [651, 417] width 1303 height 538
click at [282, 178] on button "Apply" at bounding box center [294, 182] width 59 height 33
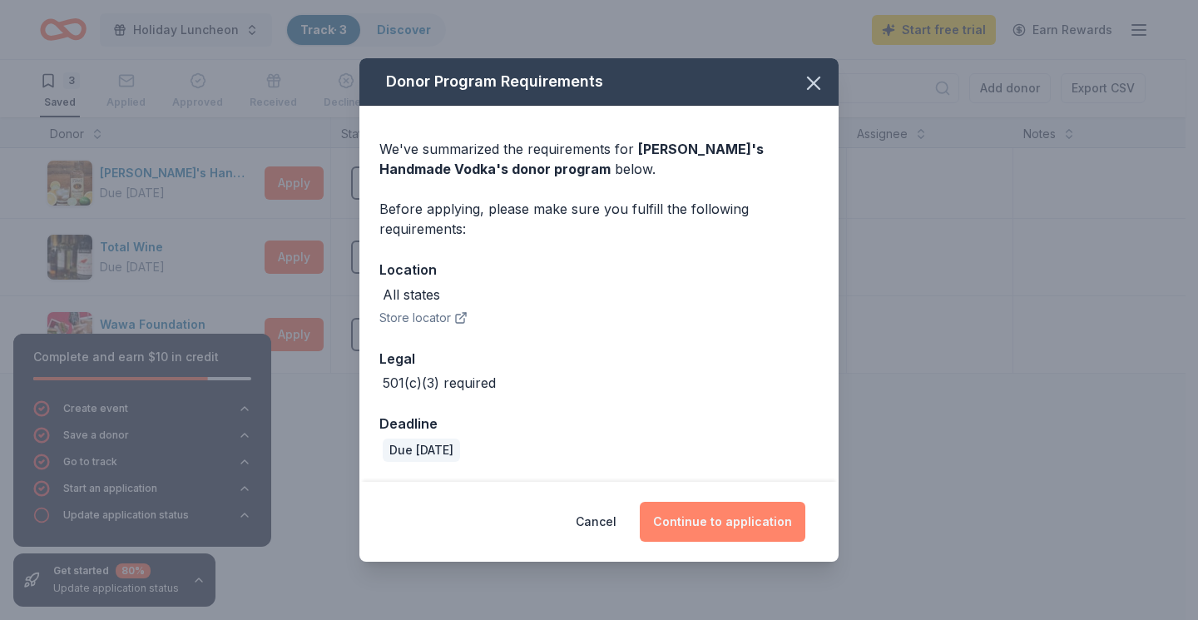
click at [711, 517] on button "Continue to application" at bounding box center [723, 522] width 166 height 40
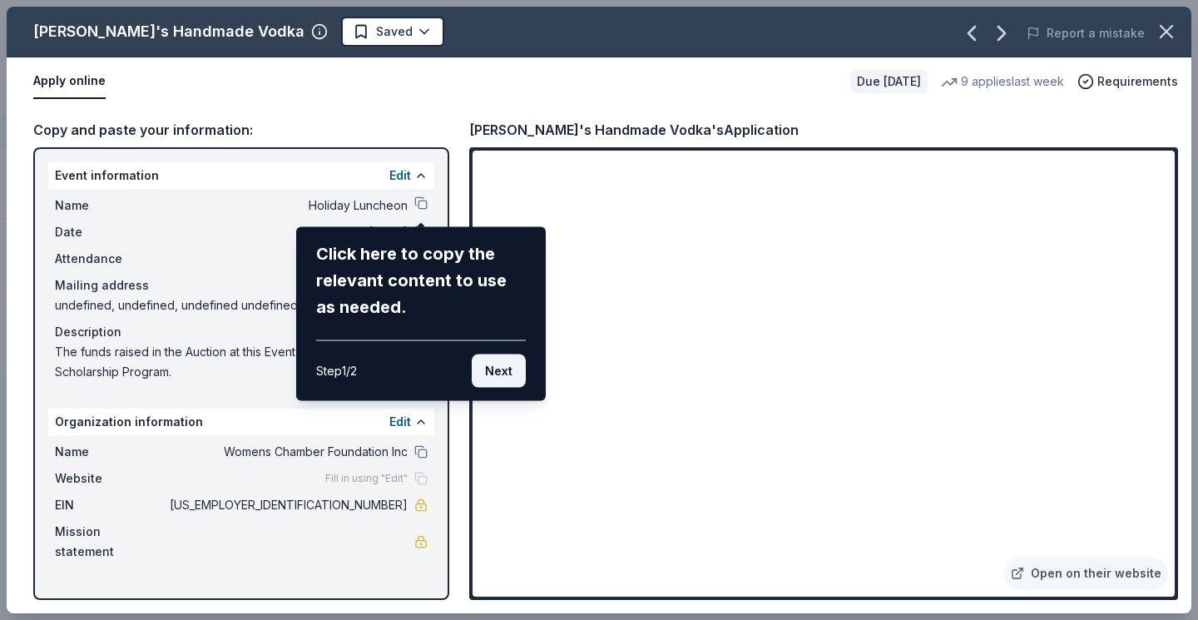
click at [502, 366] on button "Next" at bounding box center [499, 370] width 54 height 33
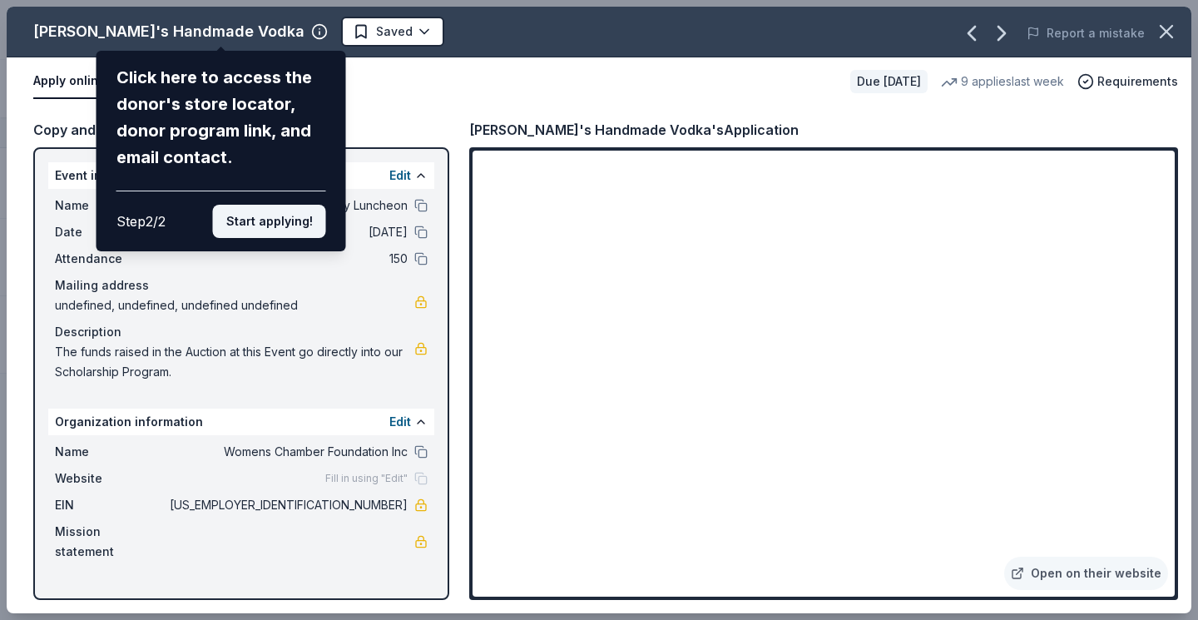
click at [266, 220] on button "Start applying!" at bounding box center [269, 221] width 113 height 33
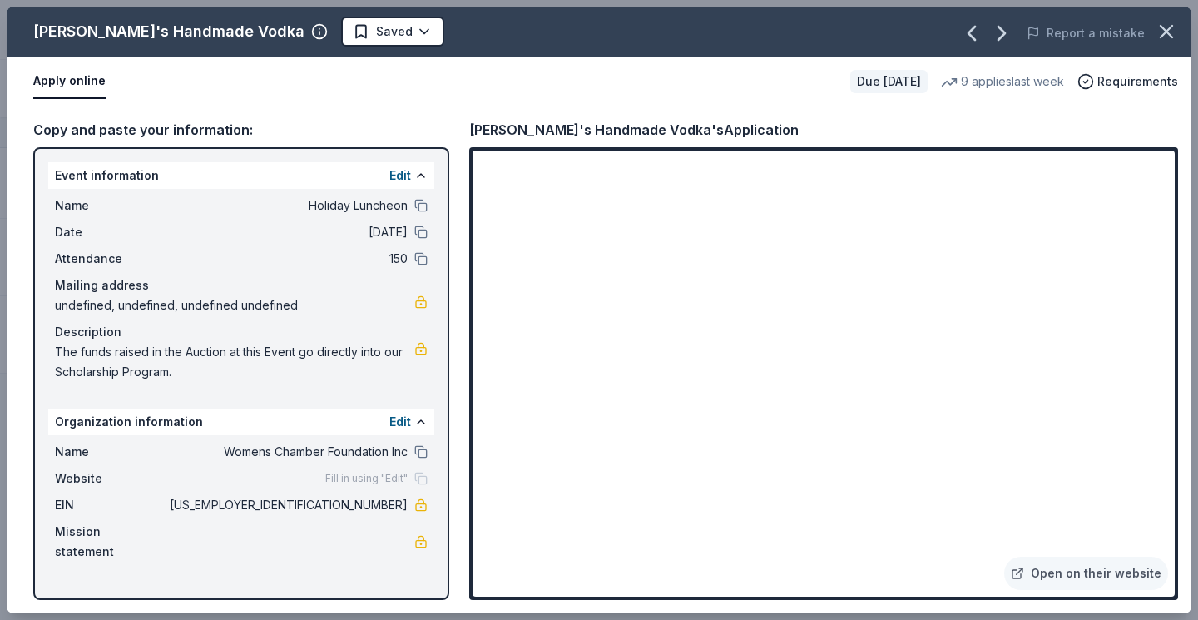
click at [231, 307] on div "[PERSON_NAME]'s Handmade Vodka Saved Report a mistake Apply online Due [DATE] 9…" at bounding box center [599, 310] width 1184 height 606
click at [367, 448] on span "Womens Chamber Foundation Inc" at bounding box center [286, 452] width 241 height 20
click at [420, 451] on button at bounding box center [420, 451] width 13 height 13
click at [426, 202] on button at bounding box center [420, 205] width 13 height 13
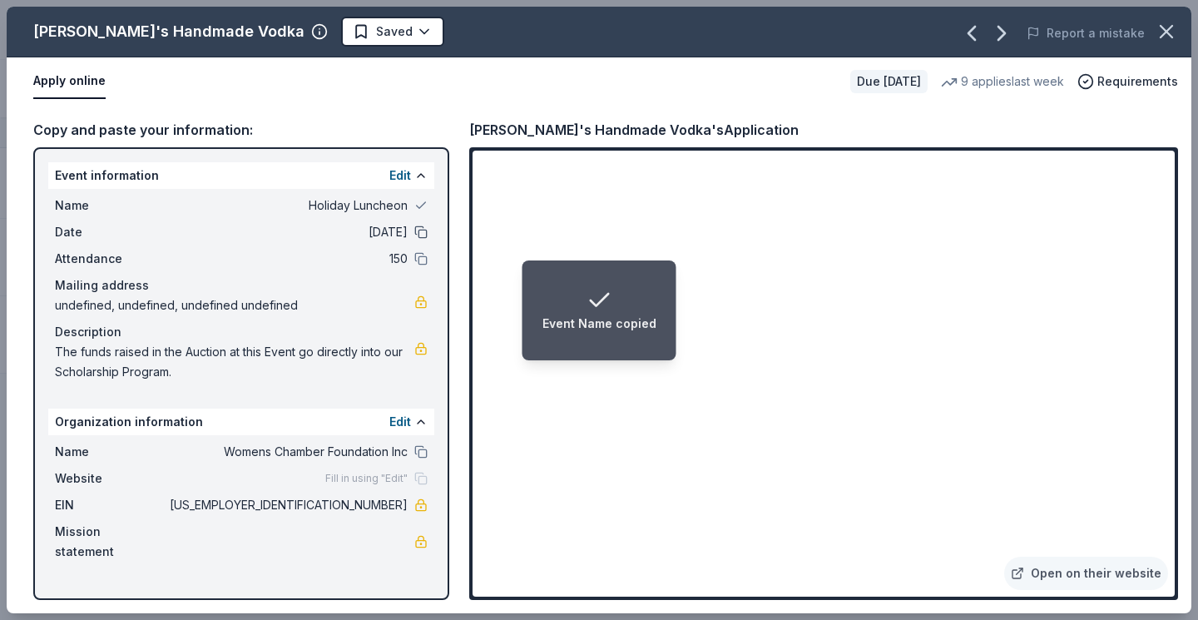
click at [417, 230] on button at bounding box center [420, 231] width 13 height 13
click at [421, 258] on button at bounding box center [420, 258] width 13 height 13
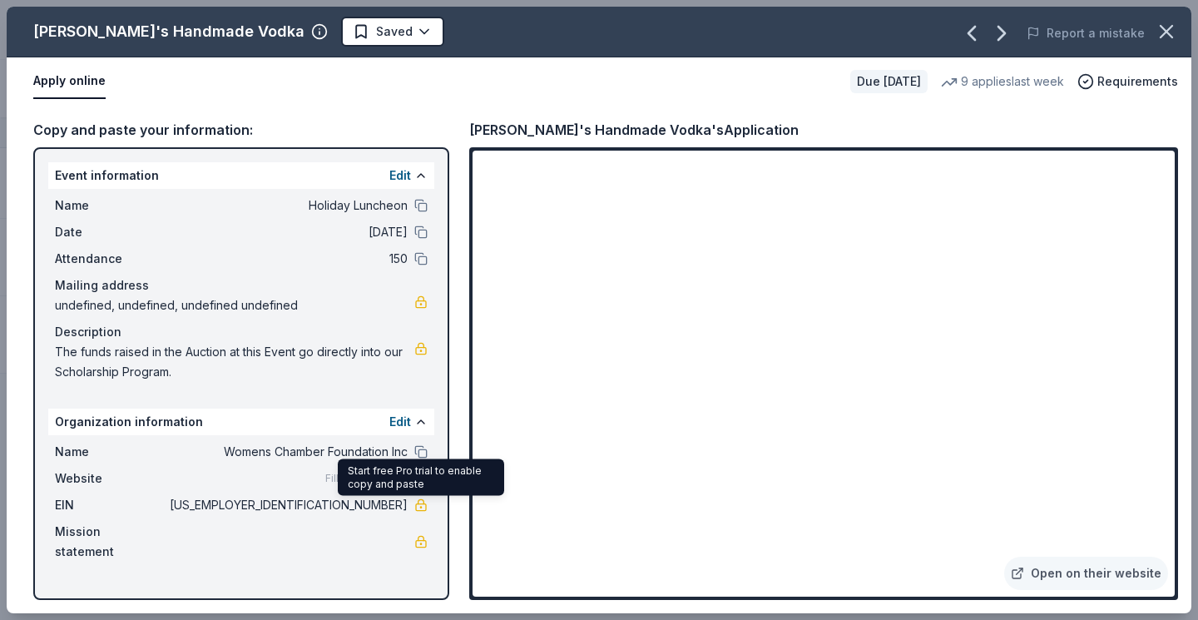
click at [420, 507] on link at bounding box center [420, 504] width 13 height 13
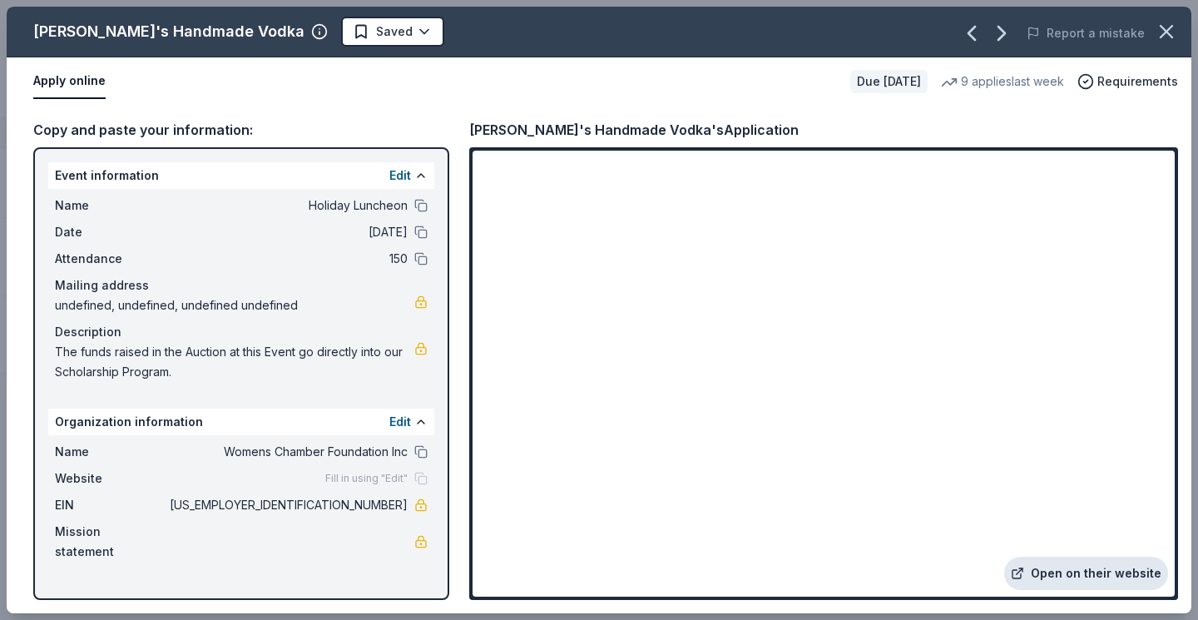
click at [1066, 573] on link "Open on their website" at bounding box center [1086, 572] width 164 height 33
drag, startPoint x: 1061, startPoint y: 5, endPoint x: 715, endPoint y: 81, distance: 353.4
click at [715, 81] on div "Apply online" at bounding box center [435, 81] width 804 height 35
